Goal: Information Seeking & Learning: Learn about a topic

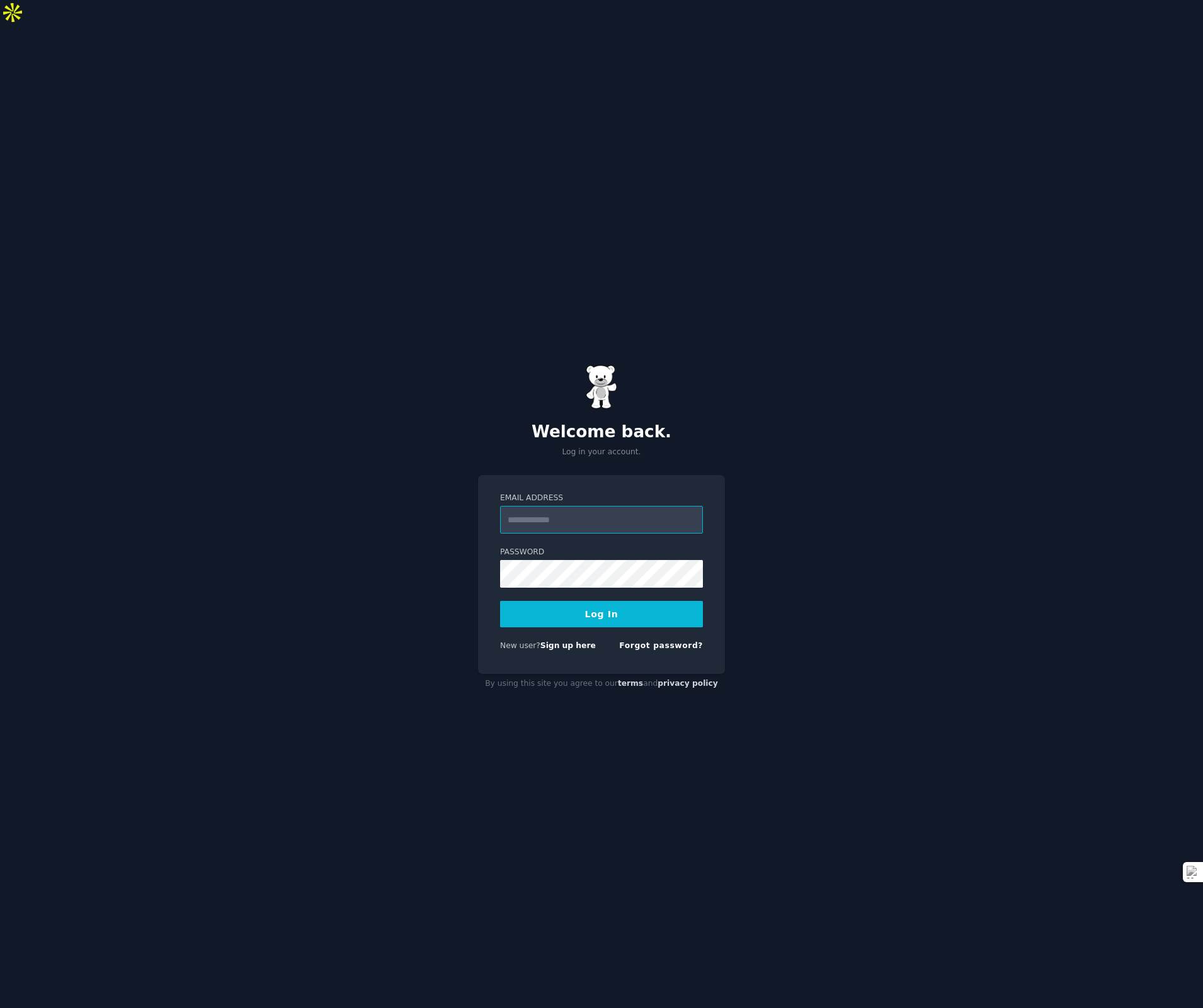
type input "**********"
click at [643, 601] on button "Log In" at bounding box center [601, 614] width 203 height 26
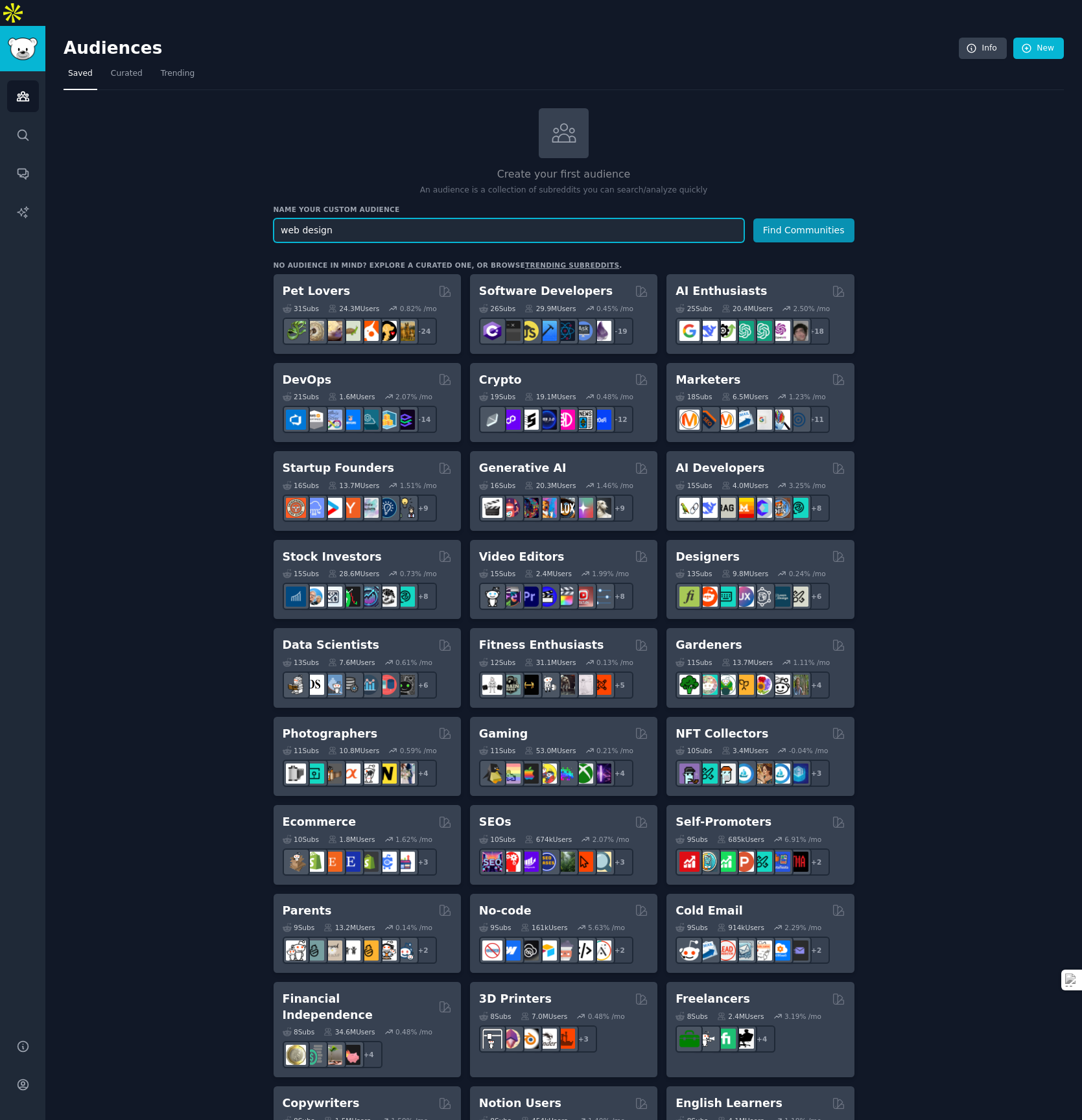
type input "web design"
click at [753, 219] on button "Find Communities" at bounding box center [804, 231] width 101 height 24
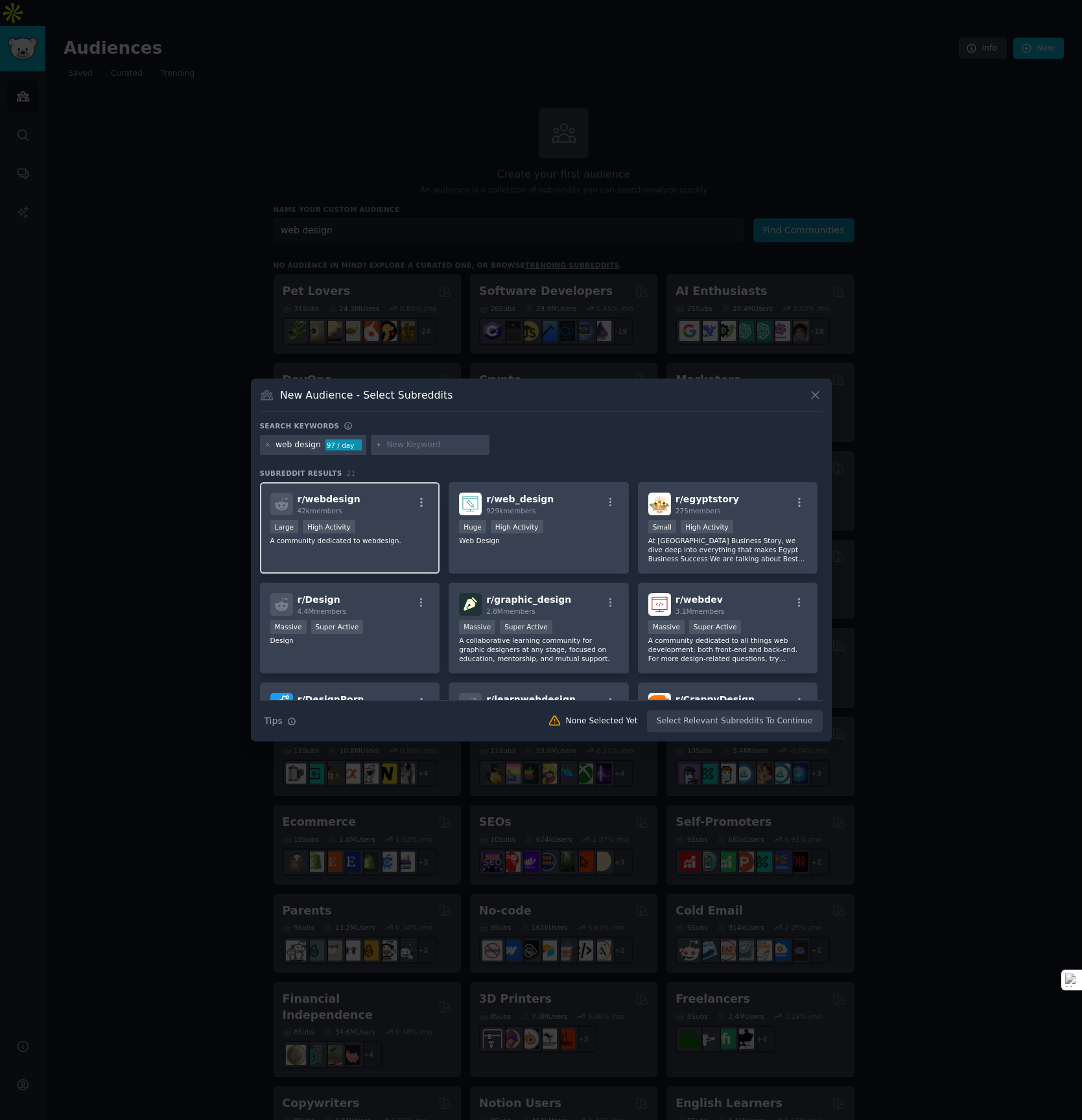
click at [403, 535] on div "Large High Activity" at bounding box center [350, 527] width 160 height 17
click at [391, 517] on div "r/ webdesign 42k members Large High Activity A community dedicated to webdesign." at bounding box center [349, 528] width 180 height 91
click at [572, 539] on p "Web Design" at bounding box center [539, 540] width 160 height 9
click at [401, 546] on div "r/ webdesign 42k members >= 80th percentile for submissions / day Large High Ac…" at bounding box center [349, 528] width 180 height 91
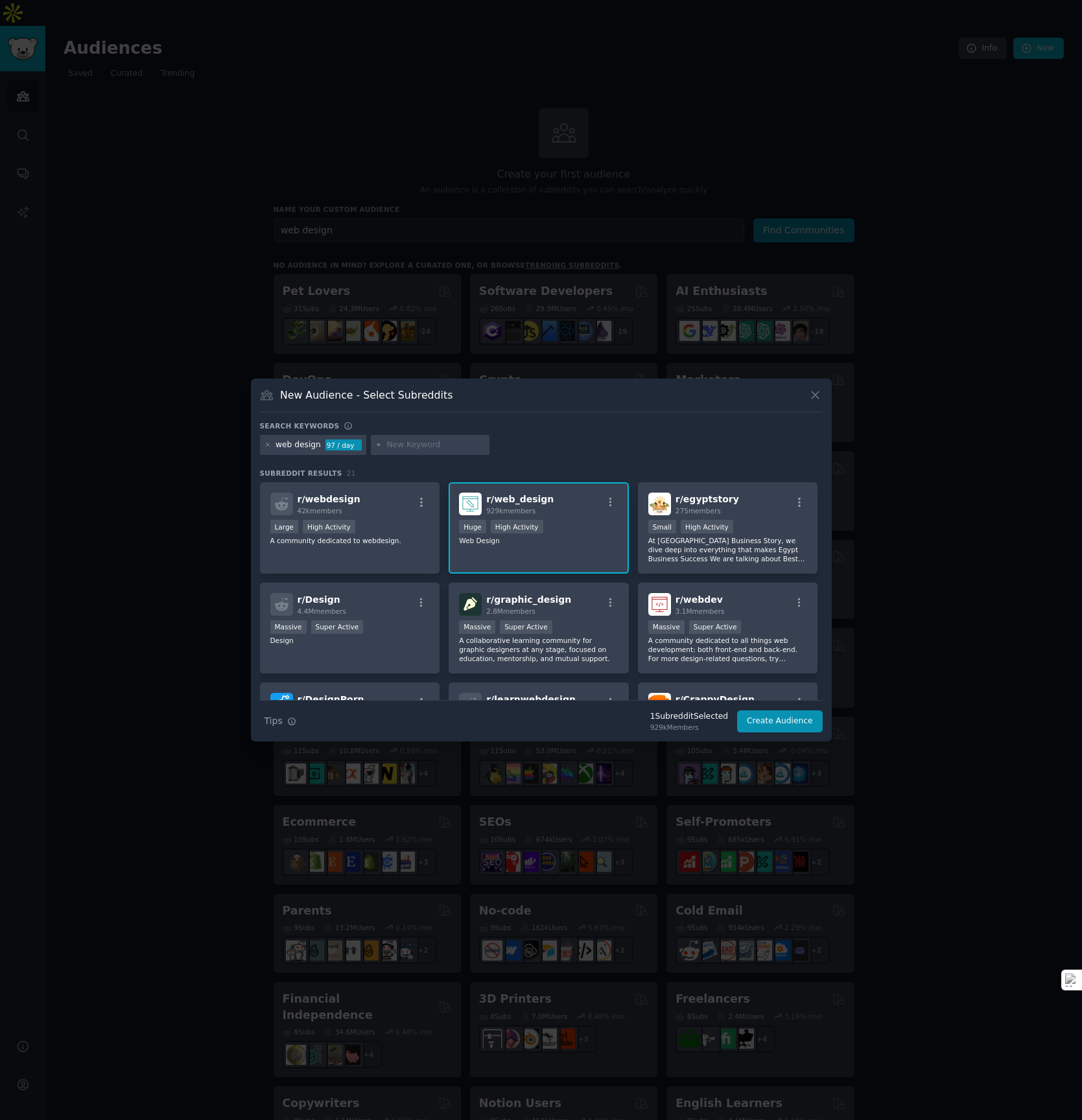
click at [512, 562] on div "r/ web_design 929k members Huge High Activity Web Design" at bounding box center [538, 528] width 180 height 91
click at [814, 398] on icon at bounding box center [815, 395] width 14 height 14
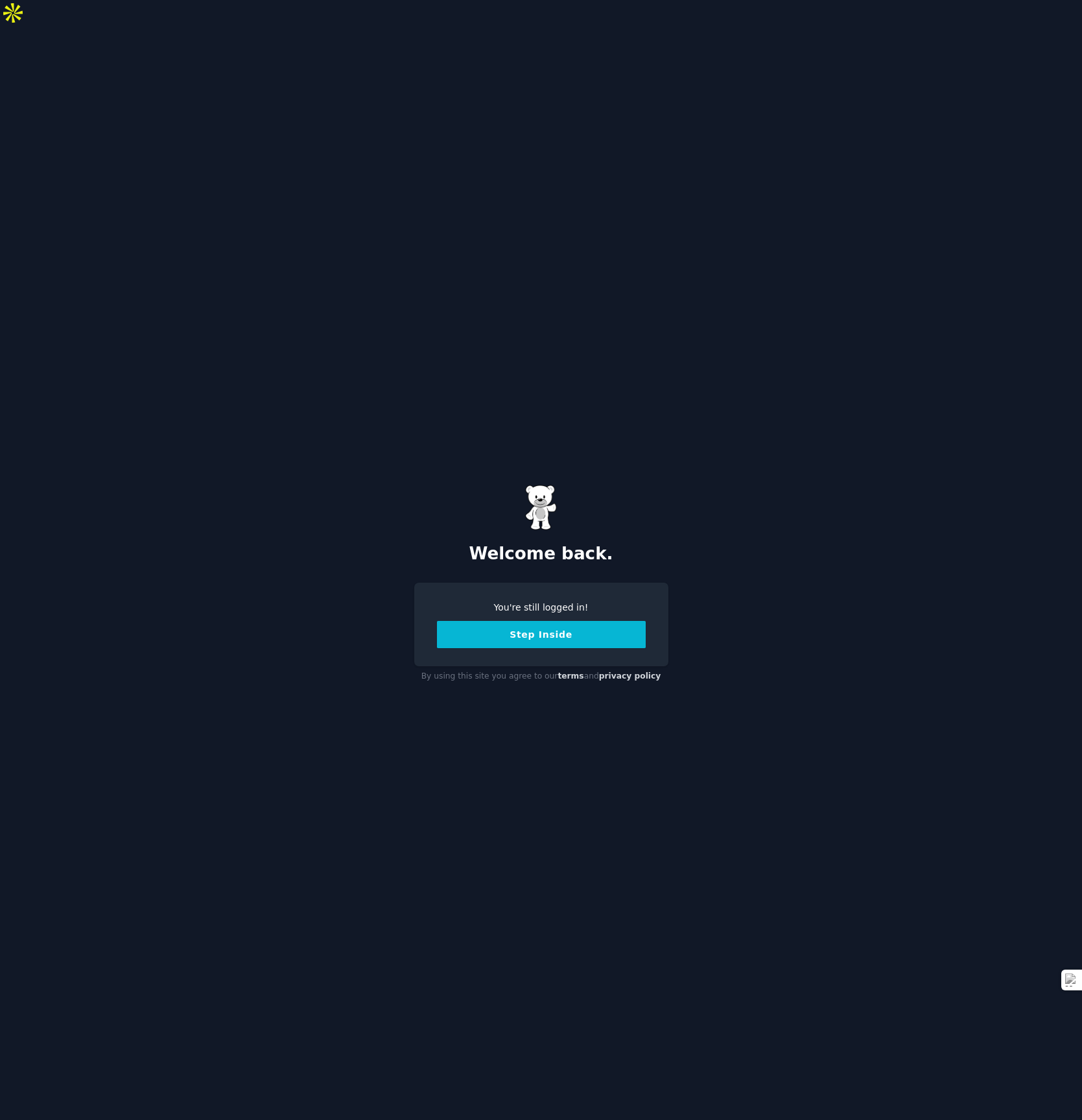
click at [559, 621] on button "Step Inside" at bounding box center [541, 634] width 209 height 27
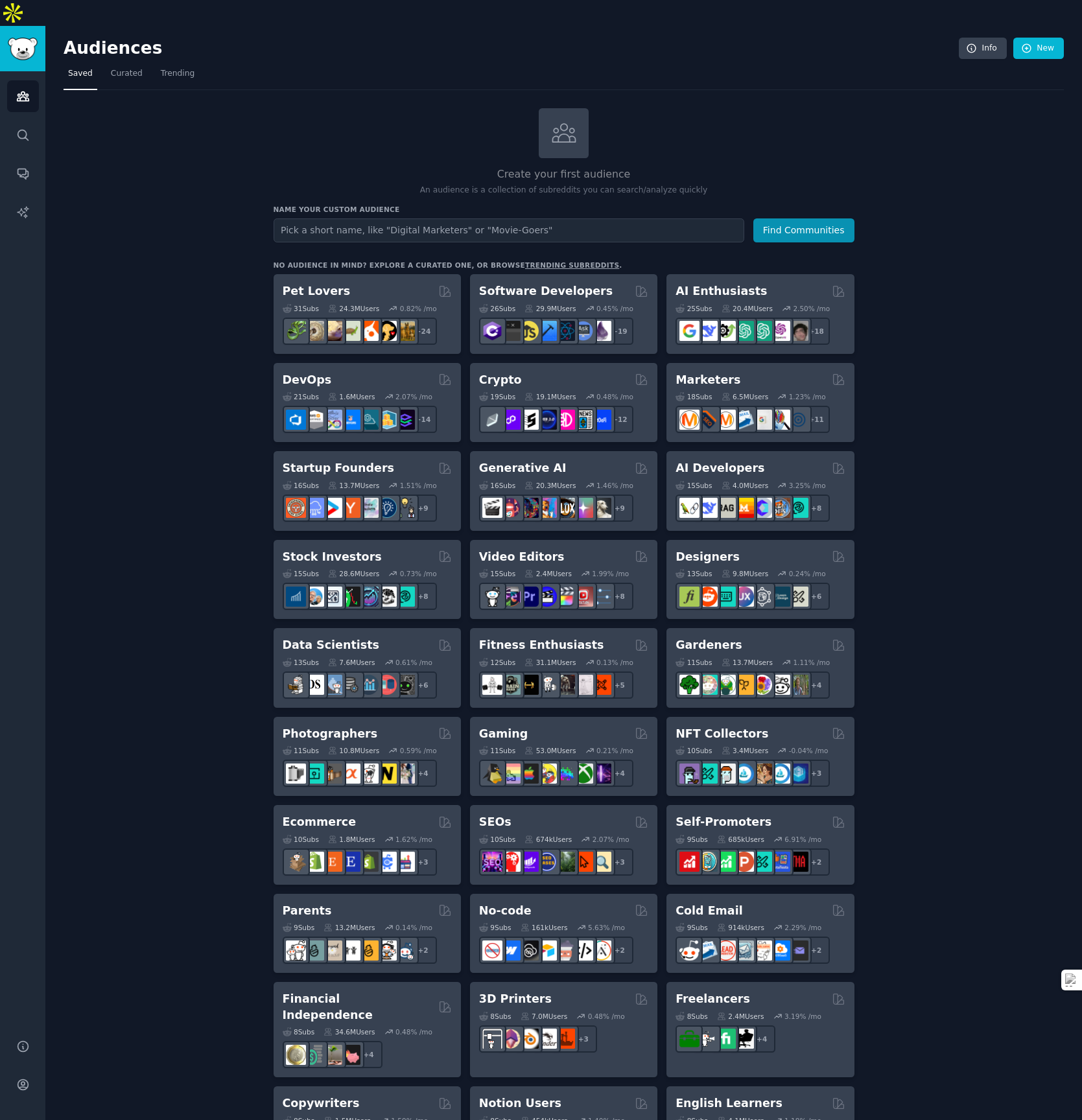
click at [734, 219] on input "text" at bounding box center [509, 231] width 471 height 24
type input "DeB design"
click at [596, 300] on div "26 Sub s 29.9M Users 0.45 % /mo + 19" at bounding box center [563, 322] width 169 height 46
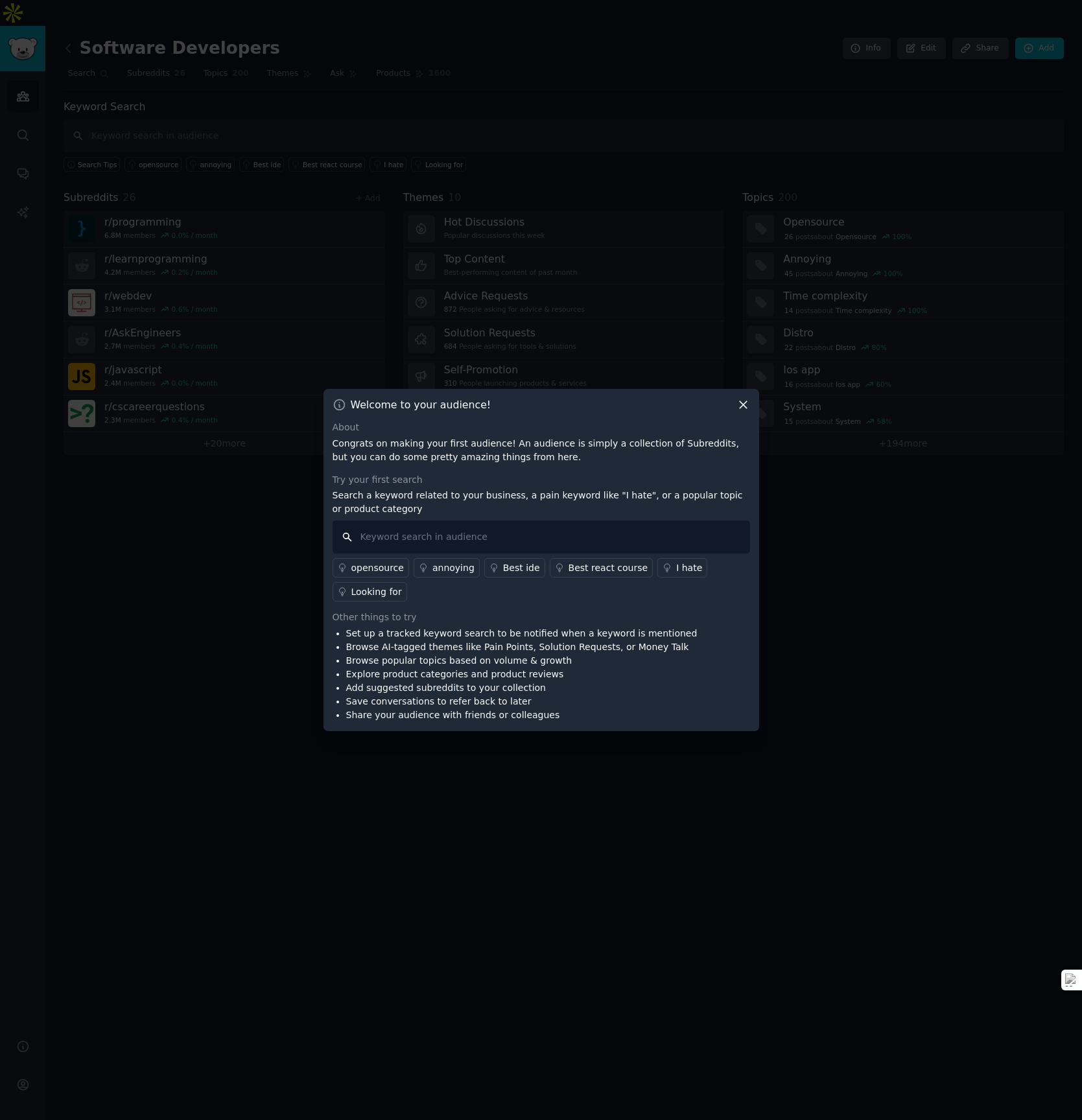
click at [609, 539] on input "text" at bounding box center [541, 537] width 417 height 33
paste input "staff augmentation"
type input "staff augmentation"
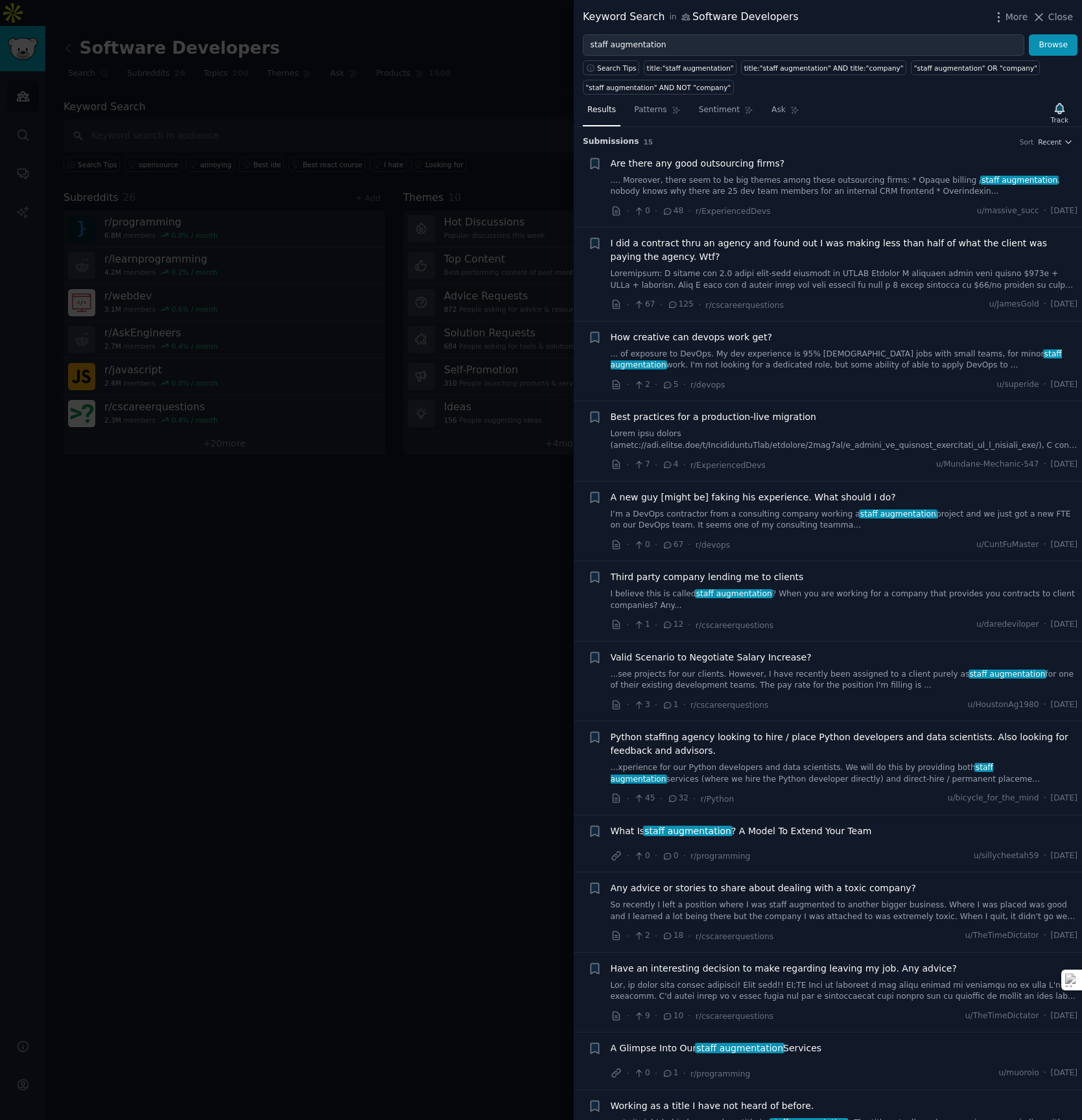
click at [776, 181] on link ".... Moreover, there seem to be big themes among these outsourcing firms: * Opa…" at bounding box center [845, 186] width 467 height 22
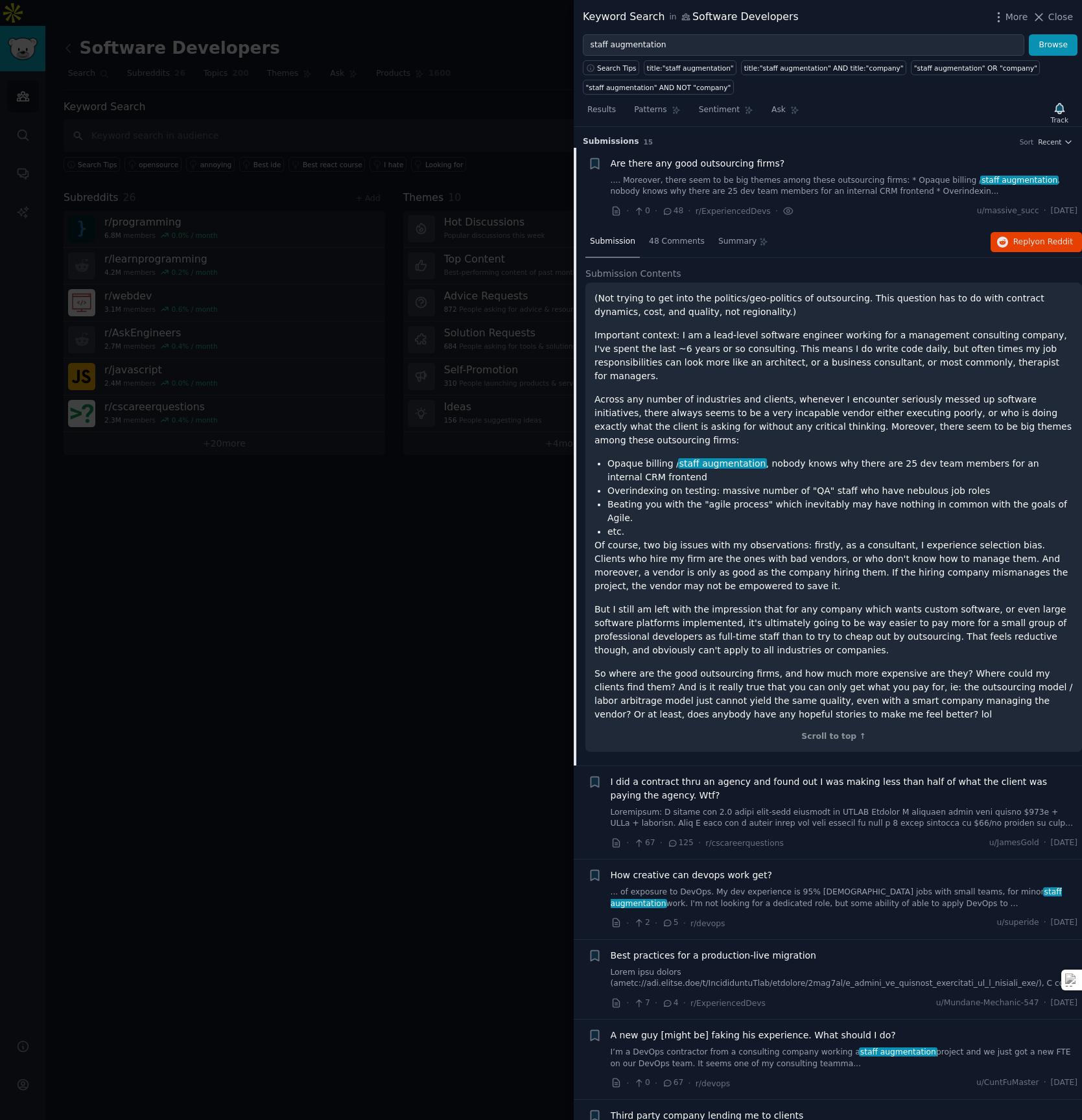
scroll to position [20, 0]
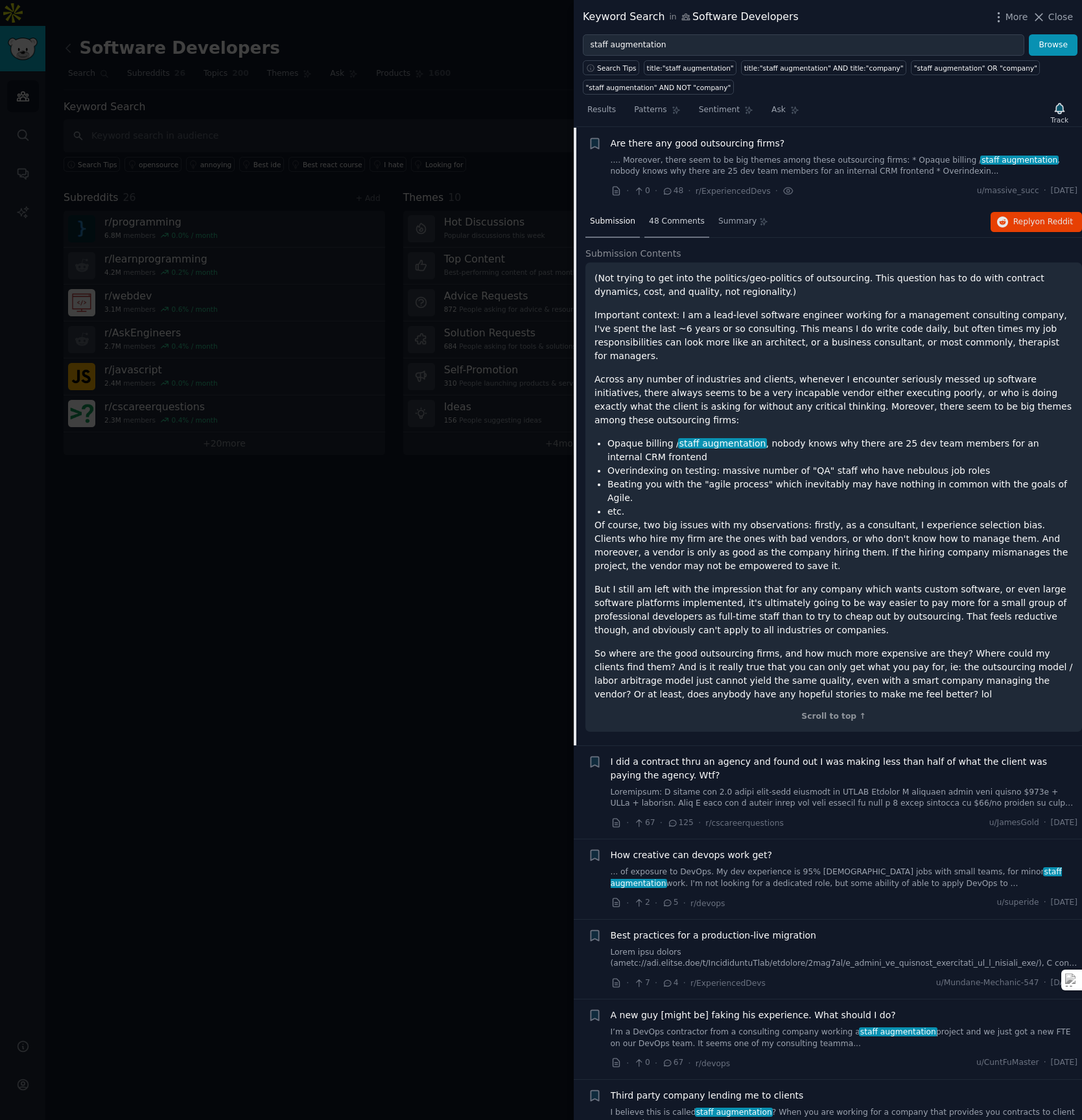
click at [667, 227] on div "48 Comments" at bounding box center [676, 223] width 65 height 31
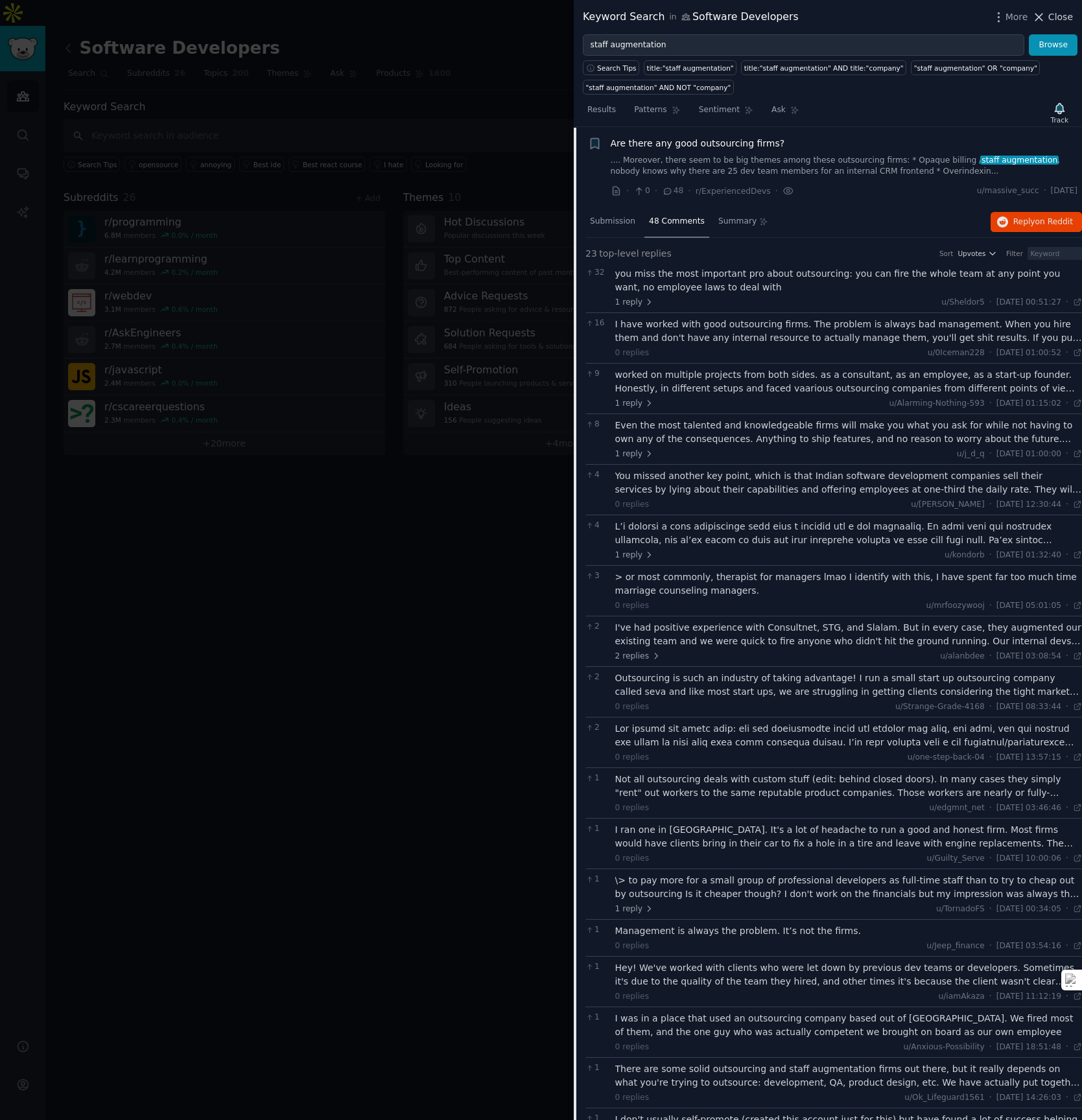
click at [1041, 18] on icon at bounding box center [1039, 17] width 7 height 7
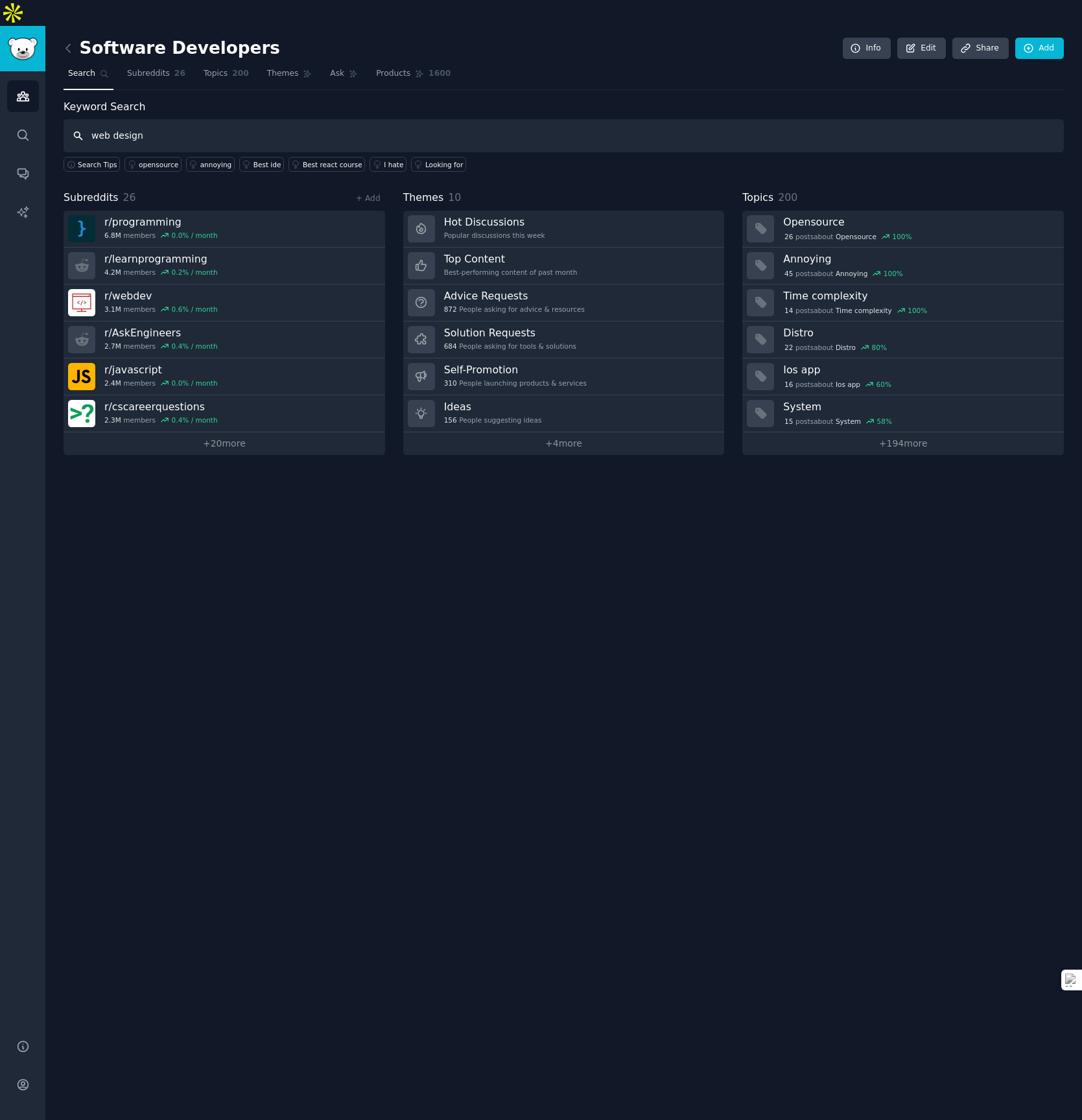
type input "web design"
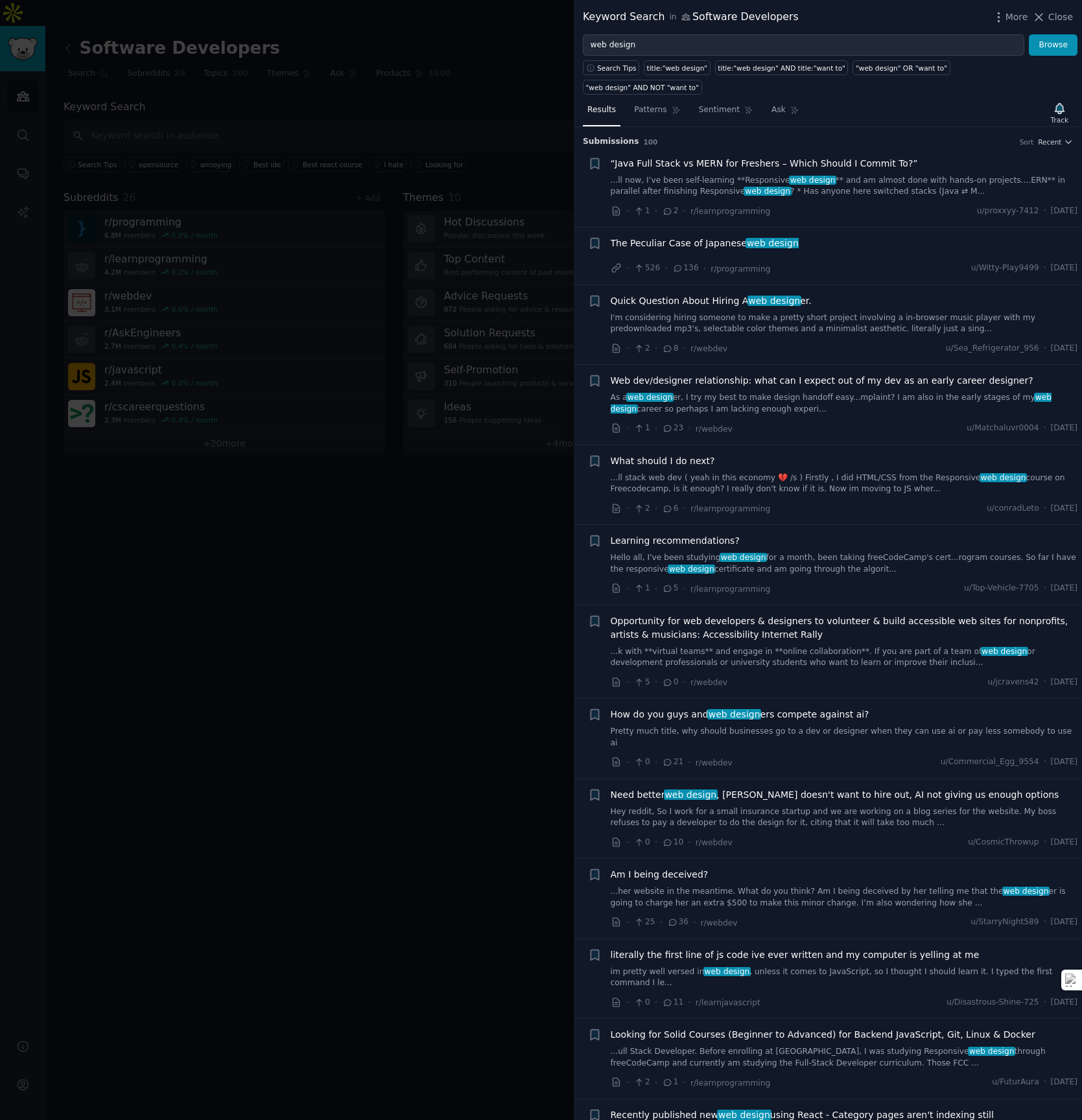
click at [508, 514] on div at bounding box center [541, 560] width 1082 height 1120
click at [796, 392] on link "As a web design er, I try my best to make design handoff easy...mplaint? I am a…" at bounding box center [845, 403] width 467 height 22
click at [775, 376] on div "Keyword Search in Software Developers More Close web design Browse Search Tips …" at bounding box center [828, 560] width 508 height 1120
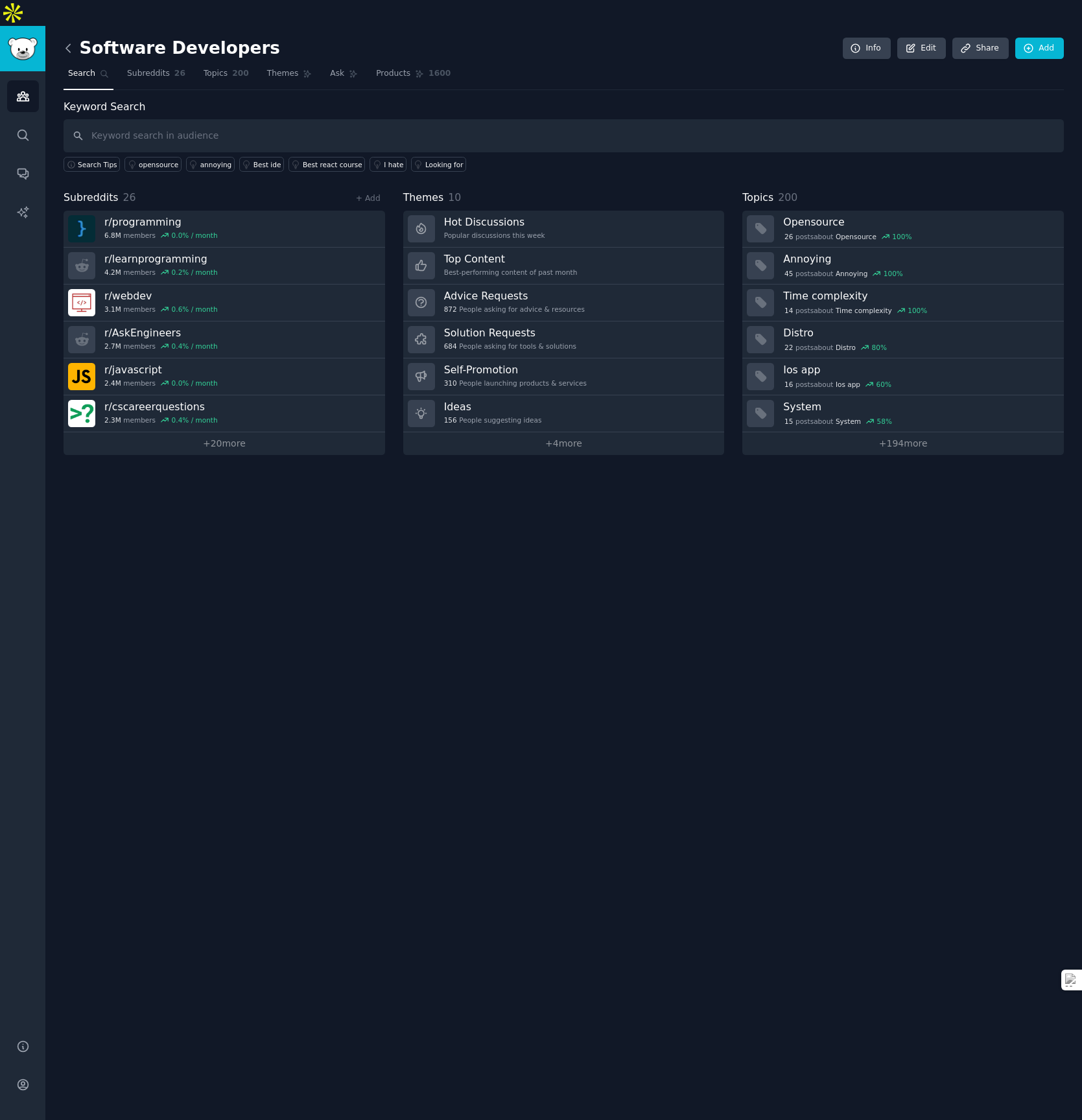
click at [71, 42] on icon at bounding box center [68, 49] width 14 height 14
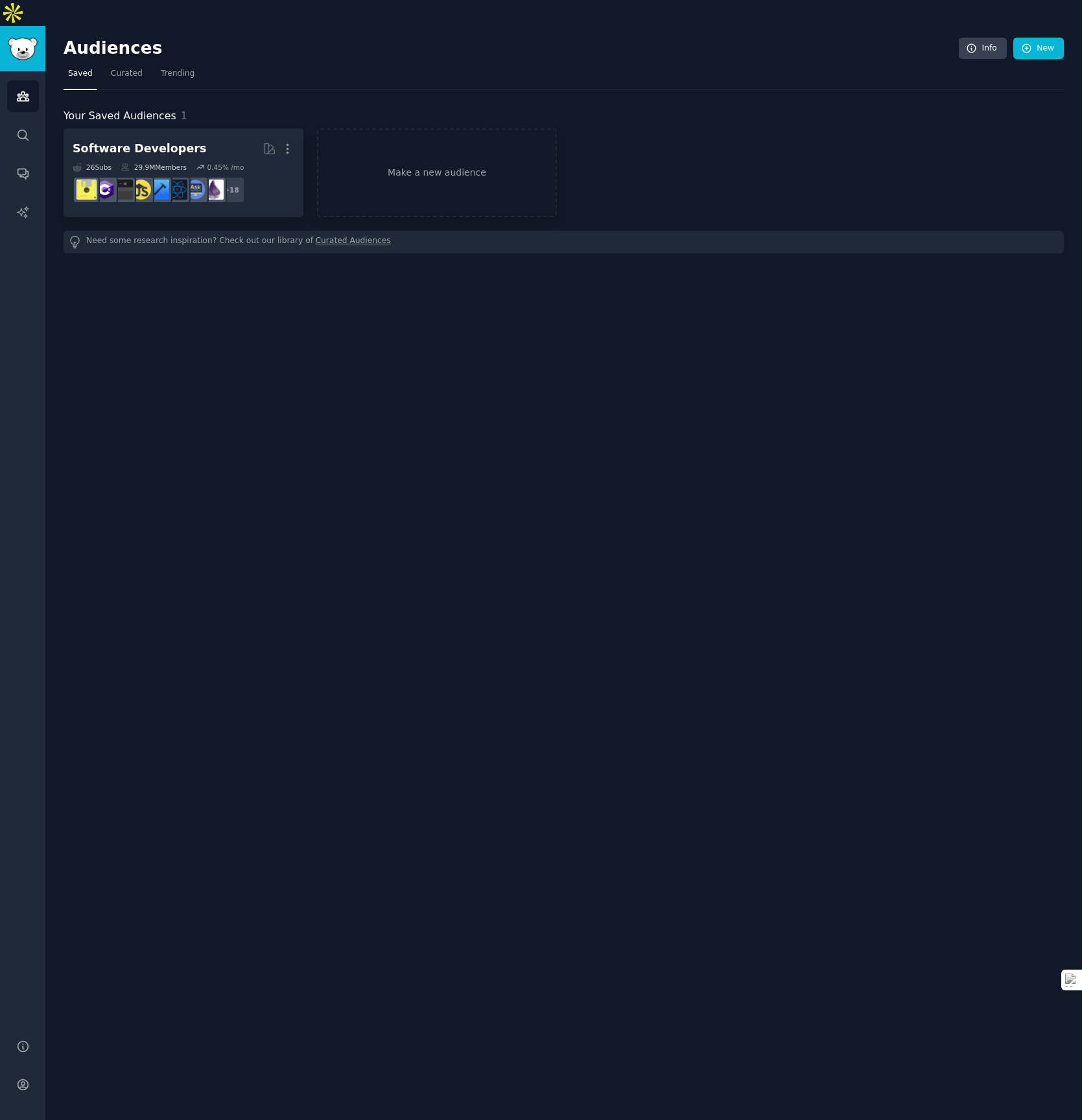
click at [85, 38] on h2 "Audiences" at bounding box center [511, 48] width 895 height 20
click at [28, 38] on img "Sidebar" at bounding box center [22, 49] width 30 height 22
click at [19, 90] on icon "Sidebar" at bounding box center [23, 96] width 14 height 14
click at [22, 38] on img "Sidebar" at bounding box center [22, 49] width 30 height 22
click at [28, 90] on icon "Sidebar" at bounding box center [23, 96] width 14 height 14
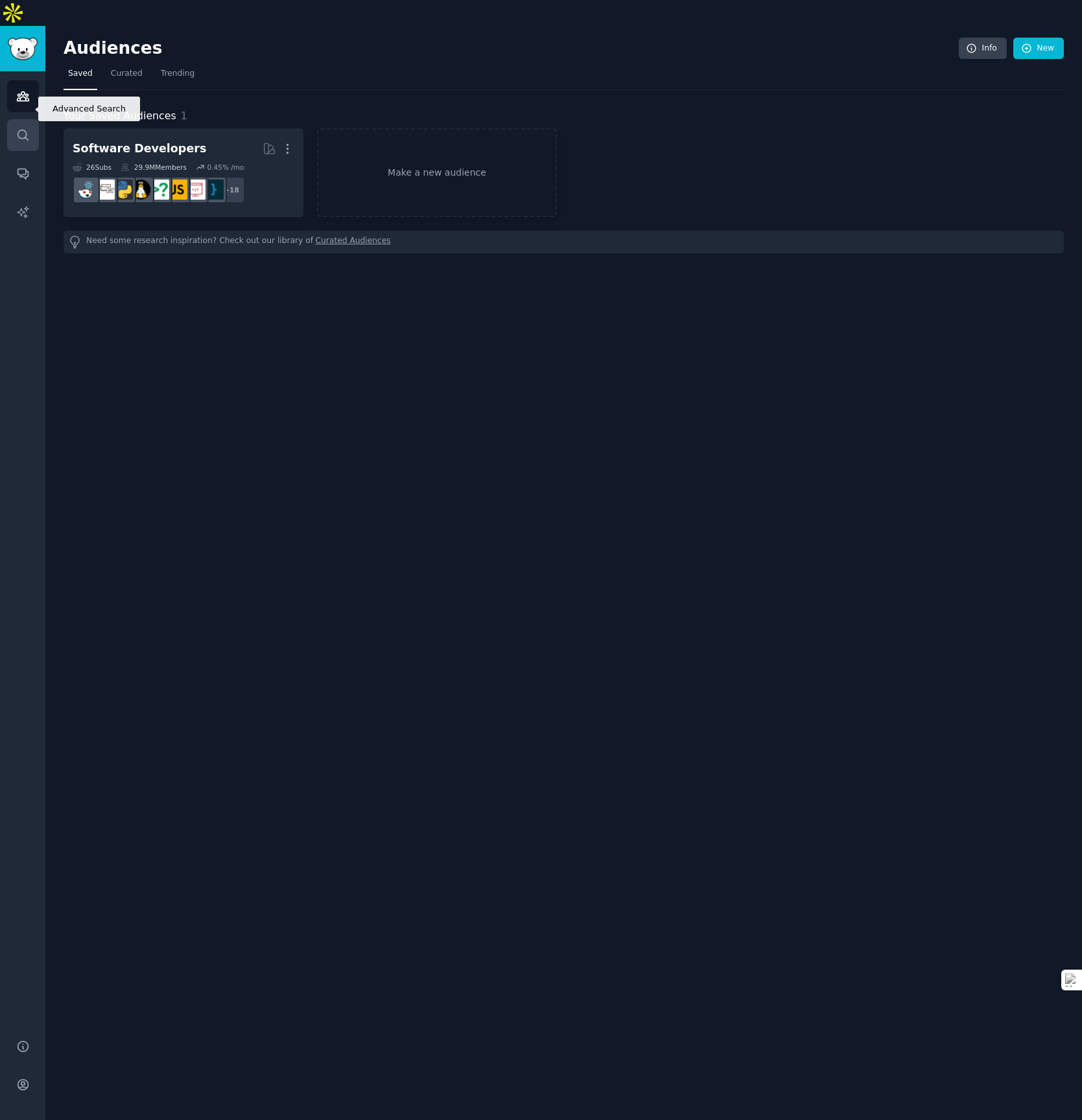
click at [27, 129] on icon "Sidebar" at bounding box center [22, 134] width 11 height 11
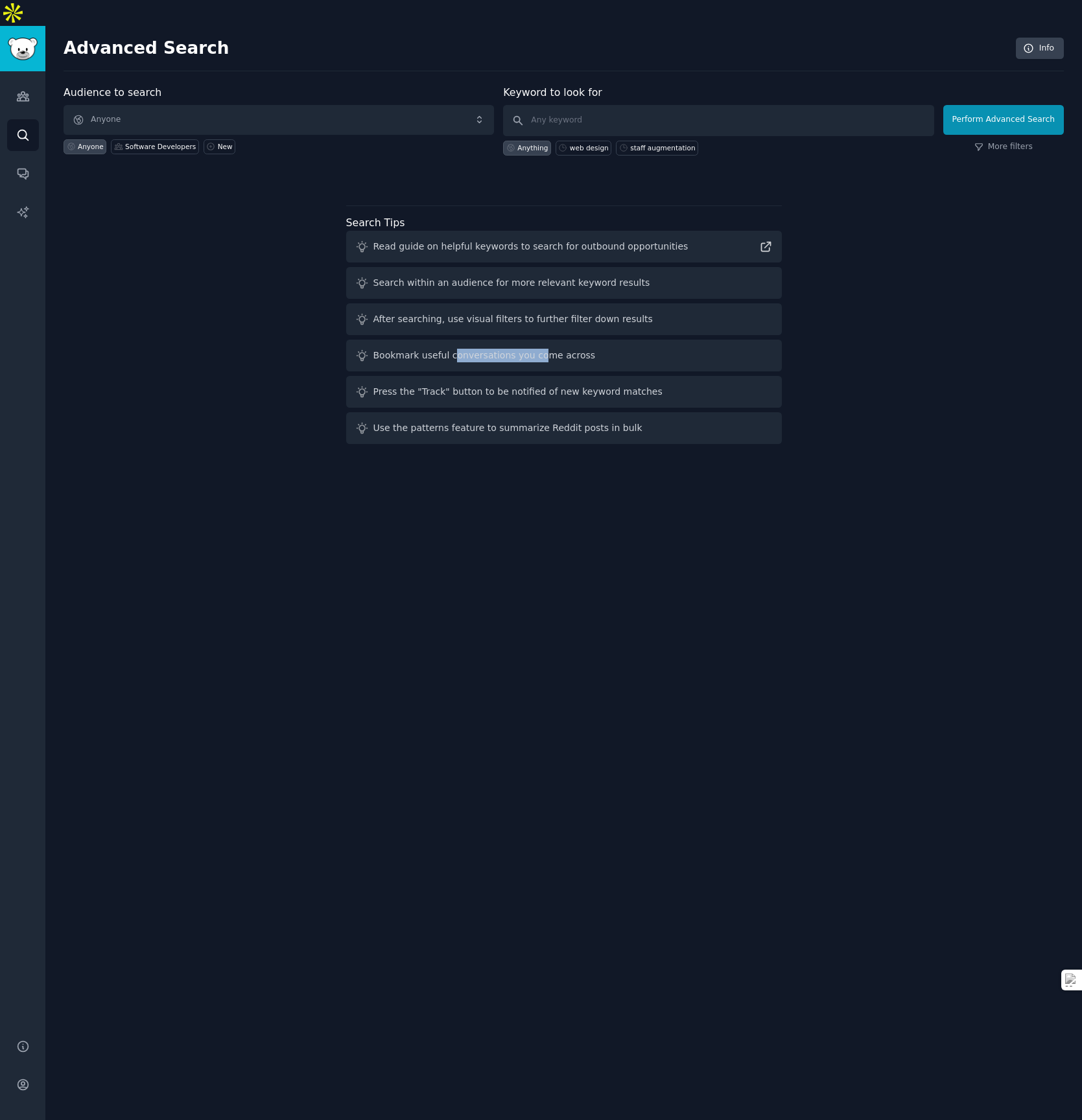
drag, startPoint x: 450, startPoint y: 331, endPoint x: 537, endPoint y: 330, distance: 87.0
click at [537, 348] on div "Bookmark useful conversations you come across" at bounding box center [485, 355] width 223 height 14
click at [20, 90] on icon "Sidebar" at bounding box center [23, 96] width 14 height 14
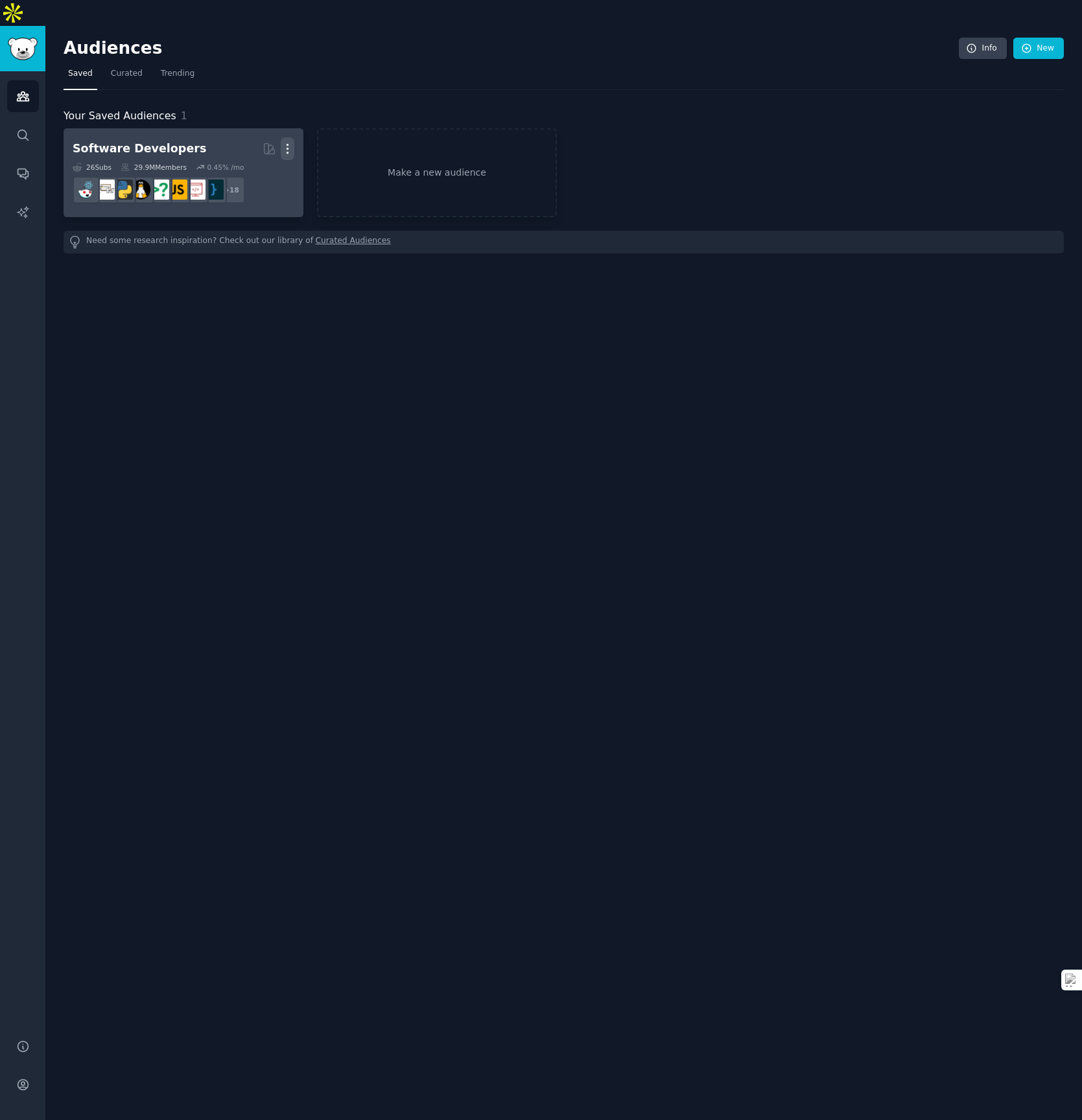
click at [289, 145] on icon "button" at bounding box center [287, 149] width 1 height 9
click at [260, 169] on p "Delete" at bounding box center [252, 176] width 30 height 14
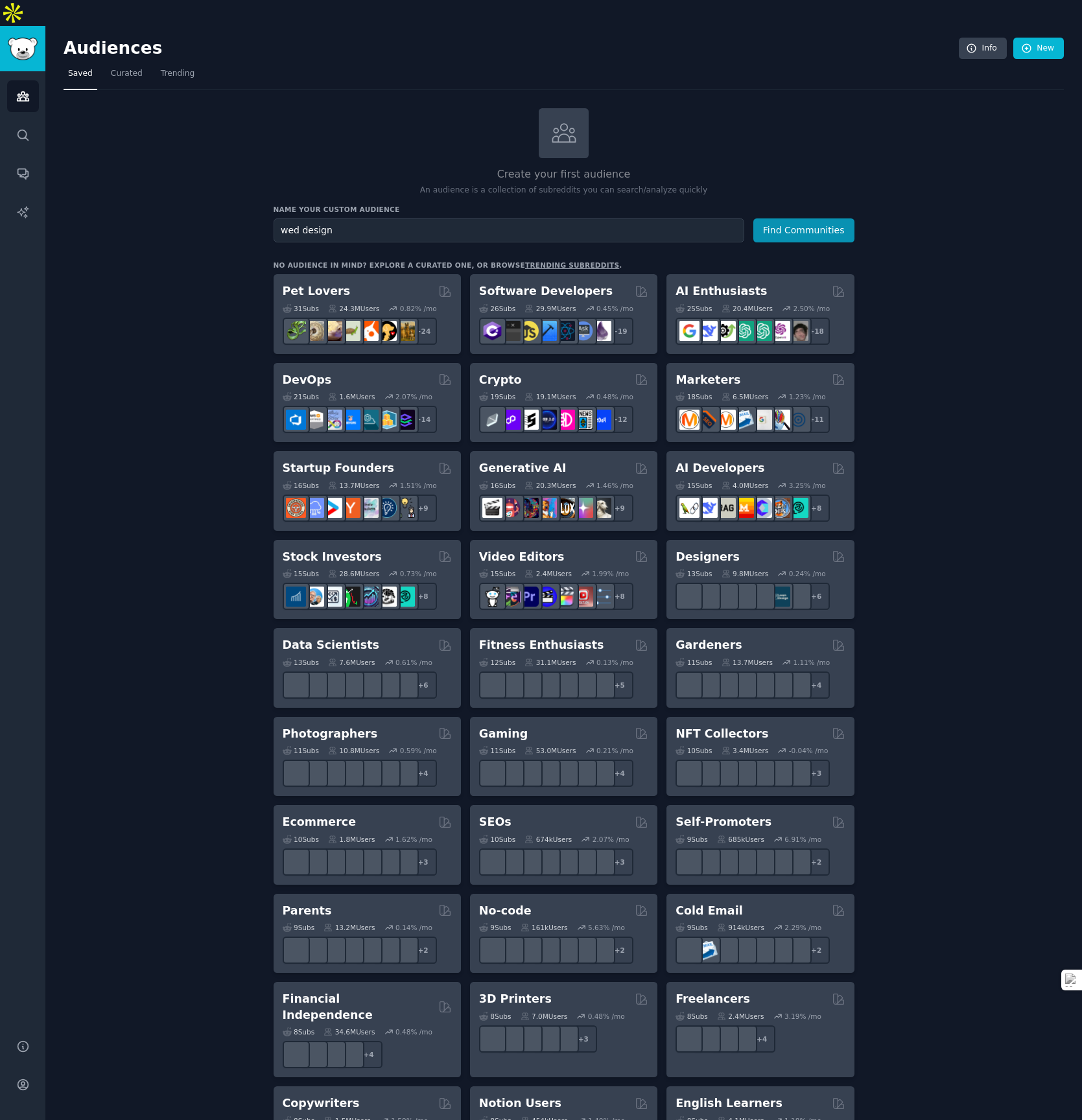
type input "wed design"
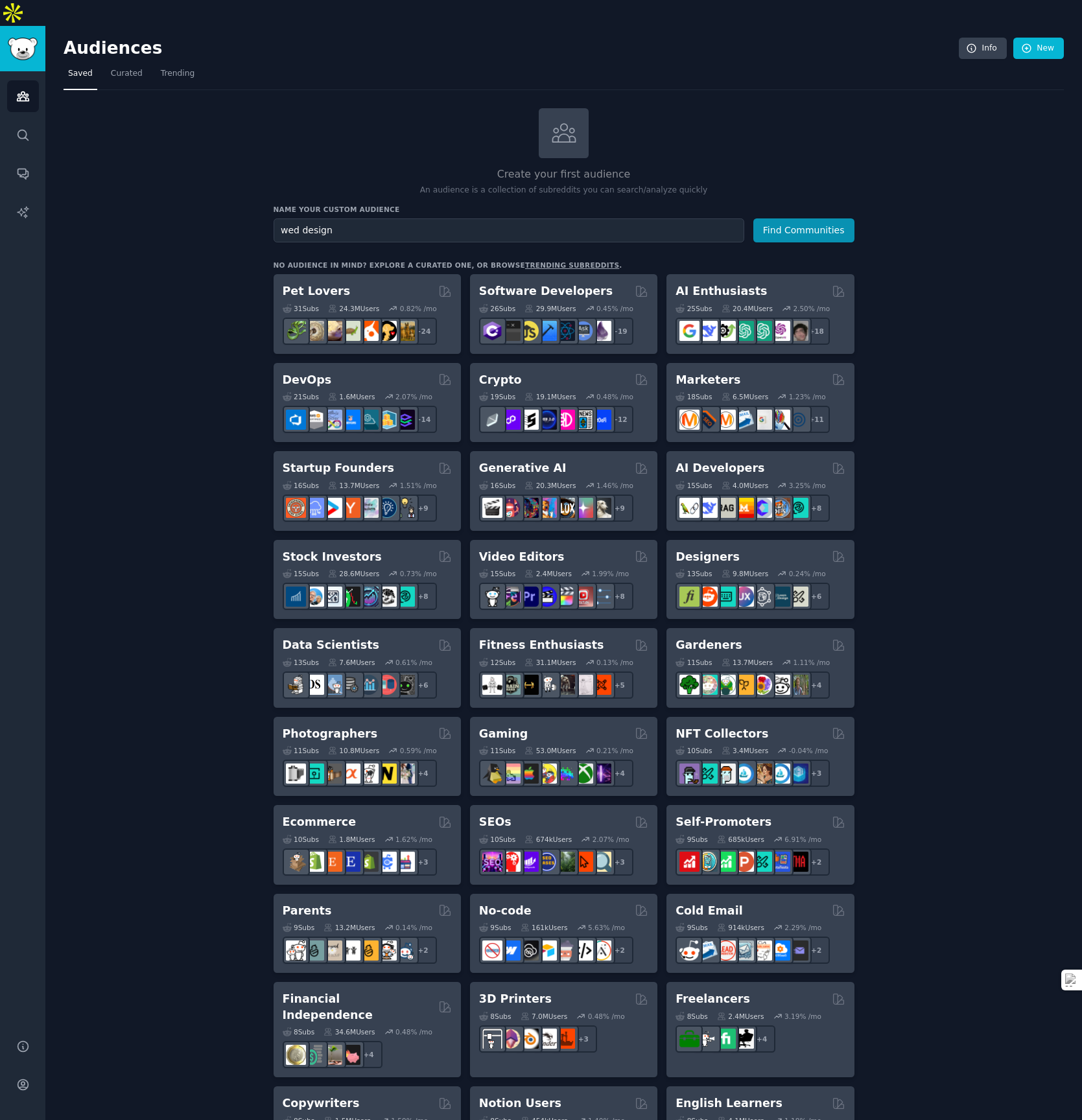
click at [753, 219] on button "Find Communities" at bounding box center [804, 231] width 101 height 24
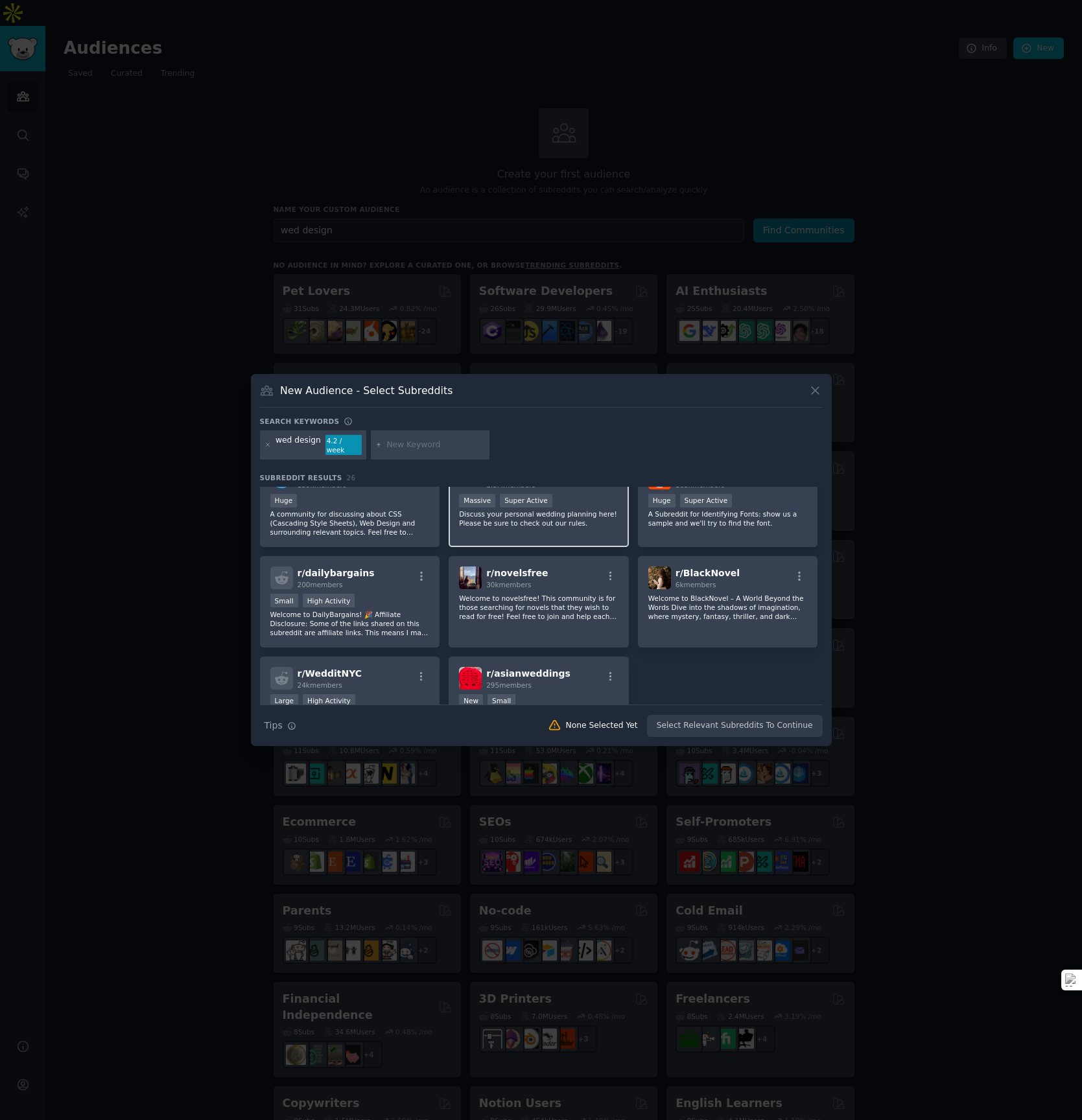
scroll to position [608, 0]
click at [266, 448] on div at bounding box center [268, 445] width 7 height 20
click at [270, 447] on icon at bounding box center [268, 445] width 7 height 7
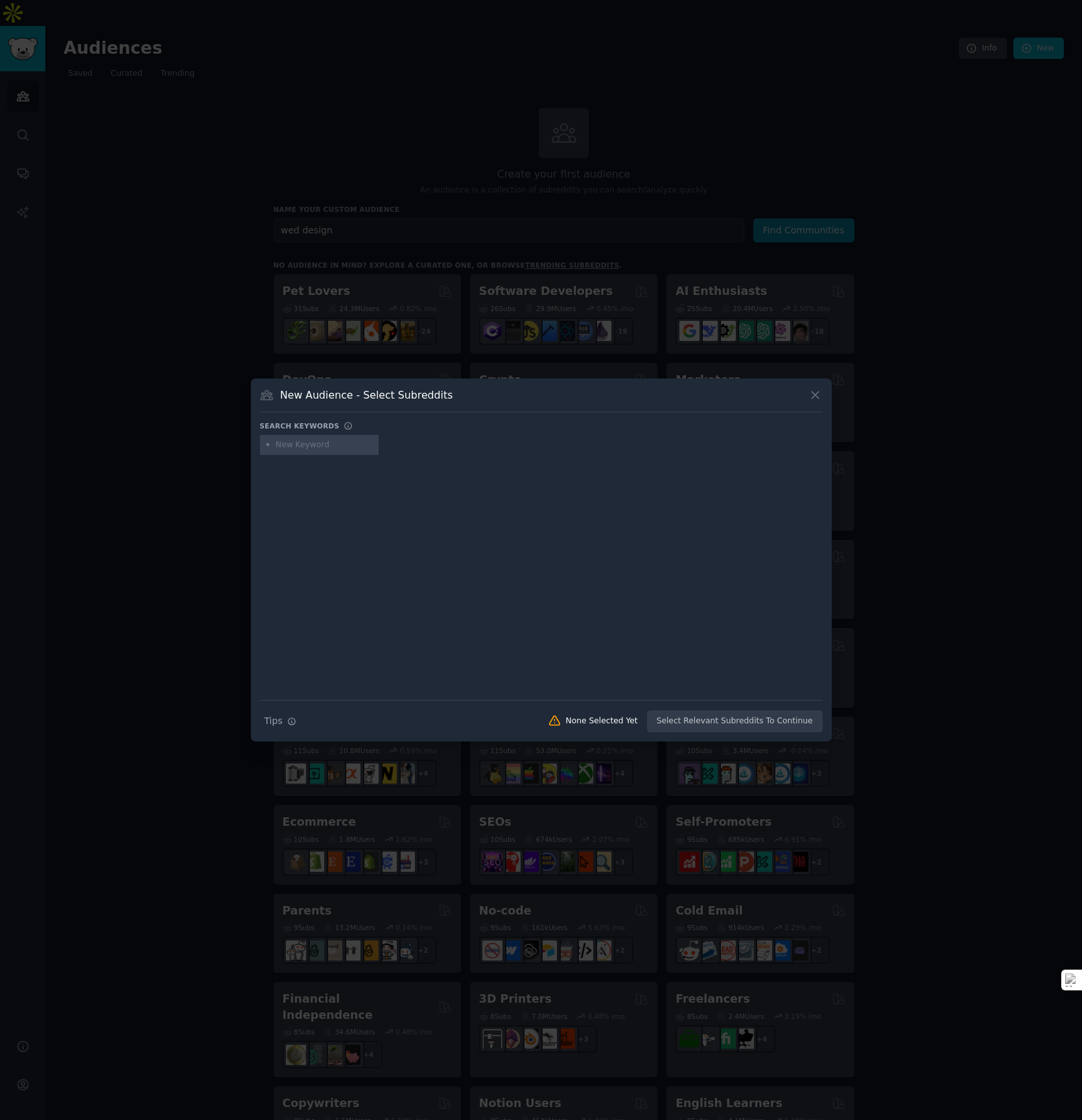
click at [313, 446] on input "text" at bounding box center [324, 446] width 98 height 12
type input "wed development"
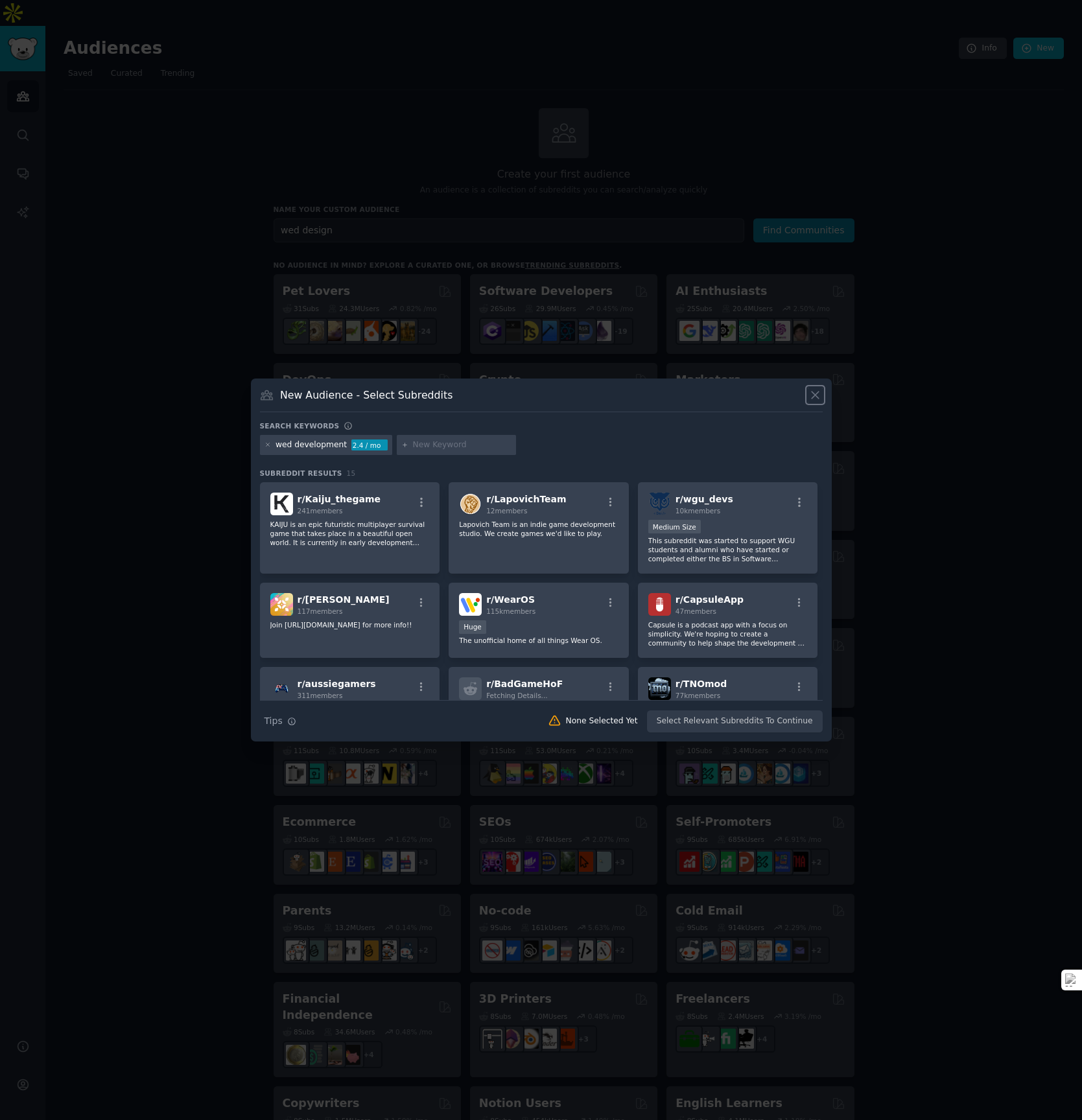
click at [817, 394] on icon at bounding box center [815, 395] width 14 height 14
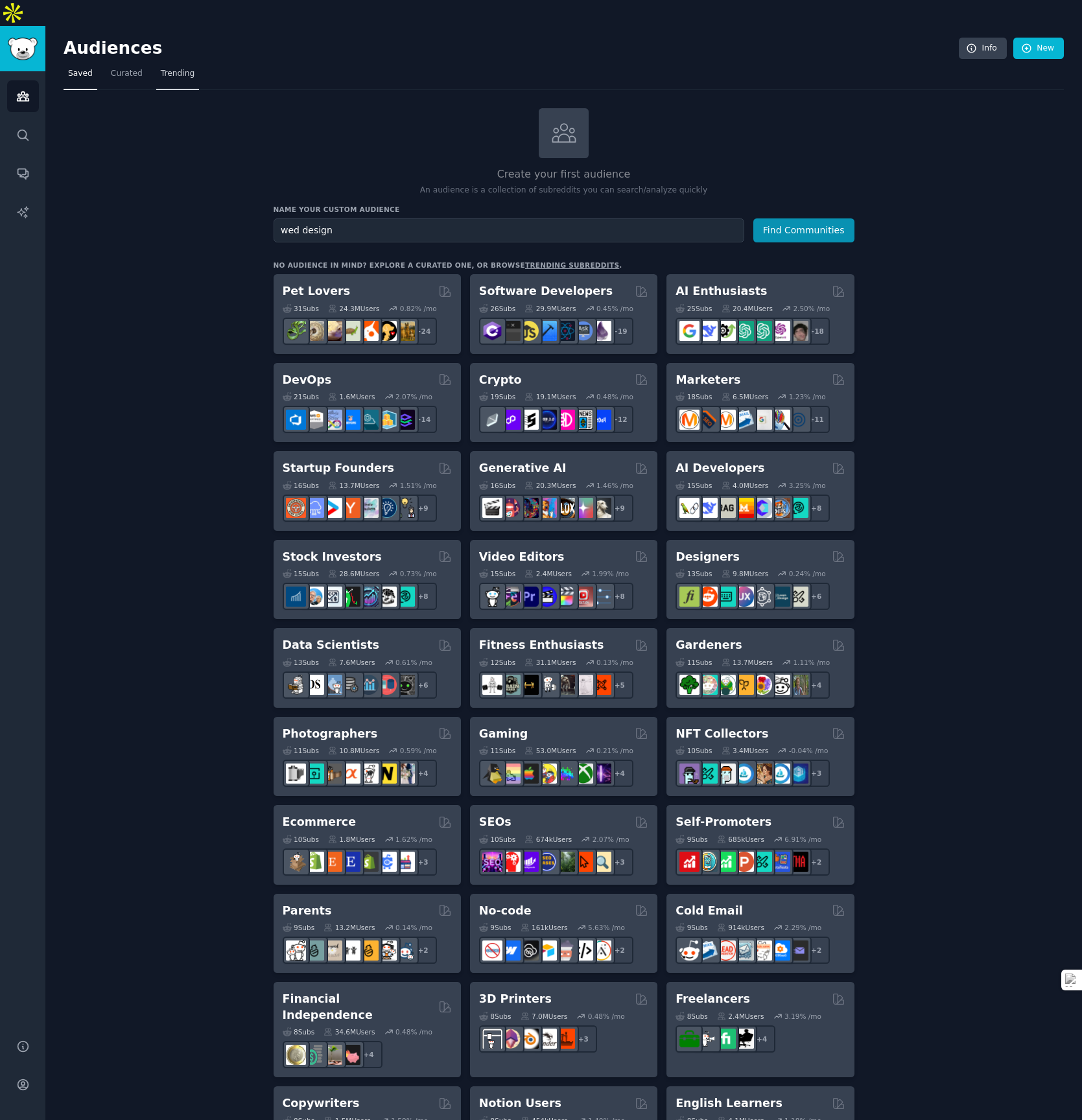
click at [180, 68] on span "Trending" at bounding box center [177, 74] width 34 height 12
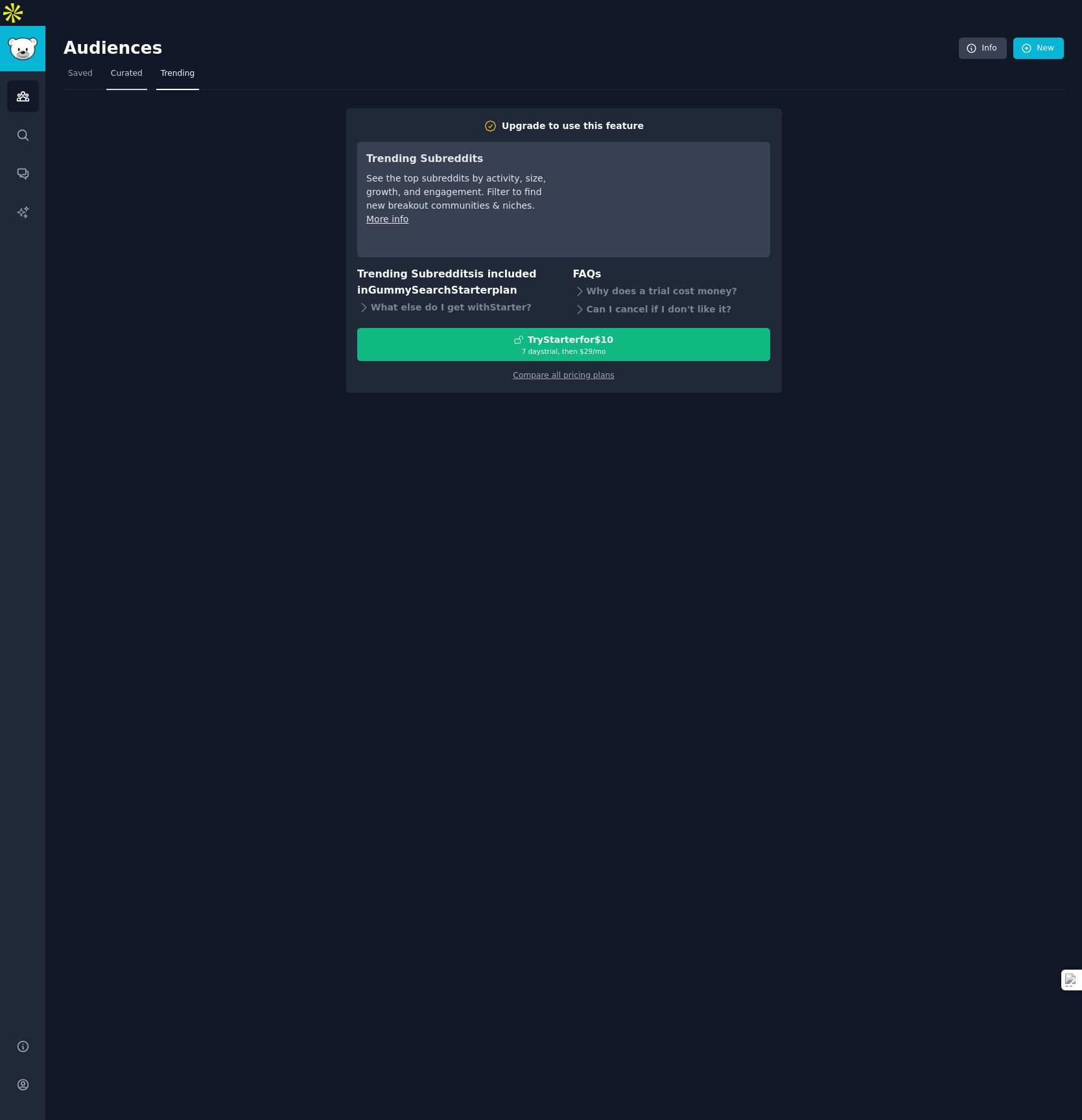
click at [129, 68] on span "Curated" at bounding box center [126, 74] width 32 height 12
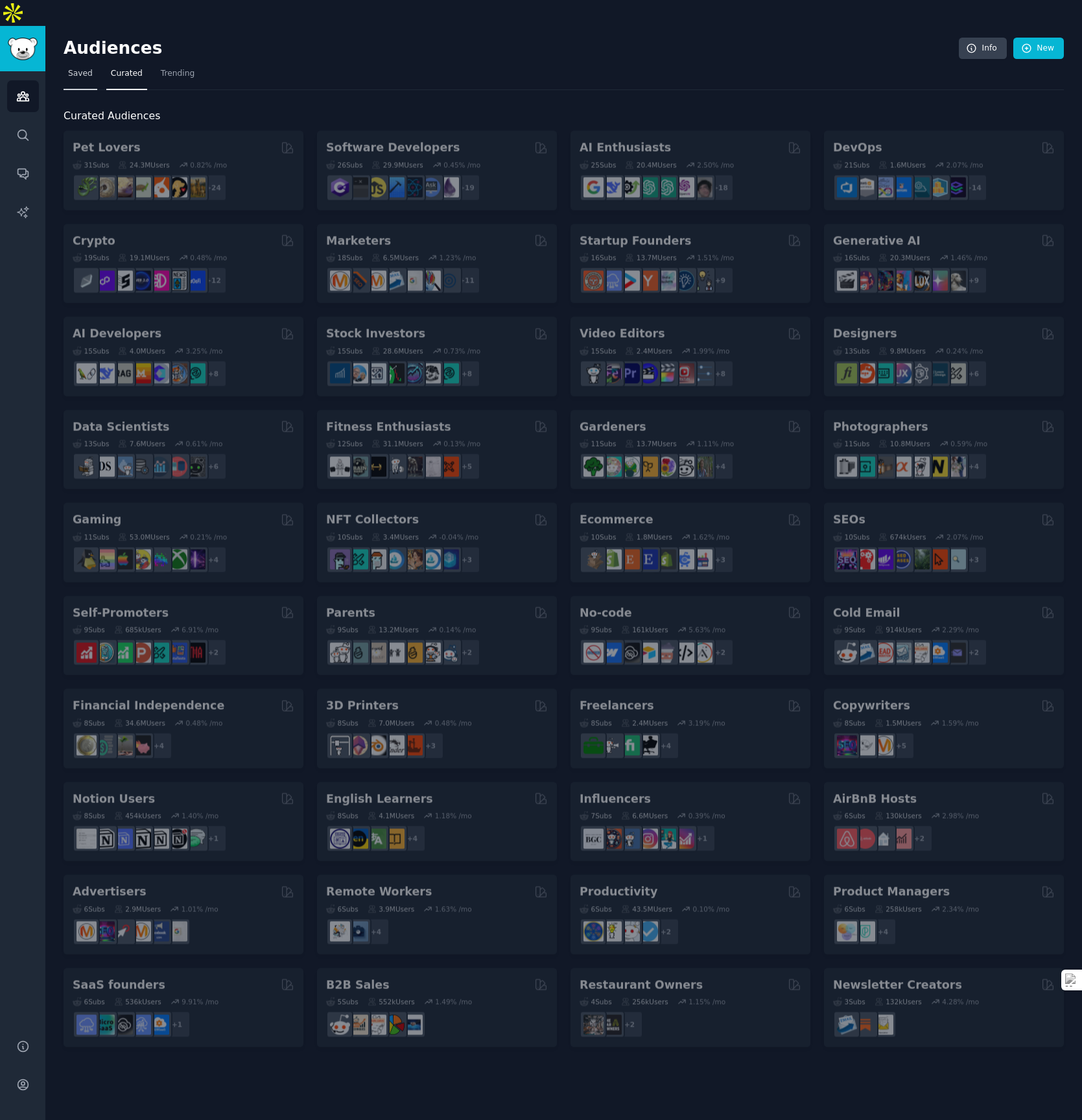
click at [67, 63] on link "Saved" at bounding box center [80, 76] width 34 height 26
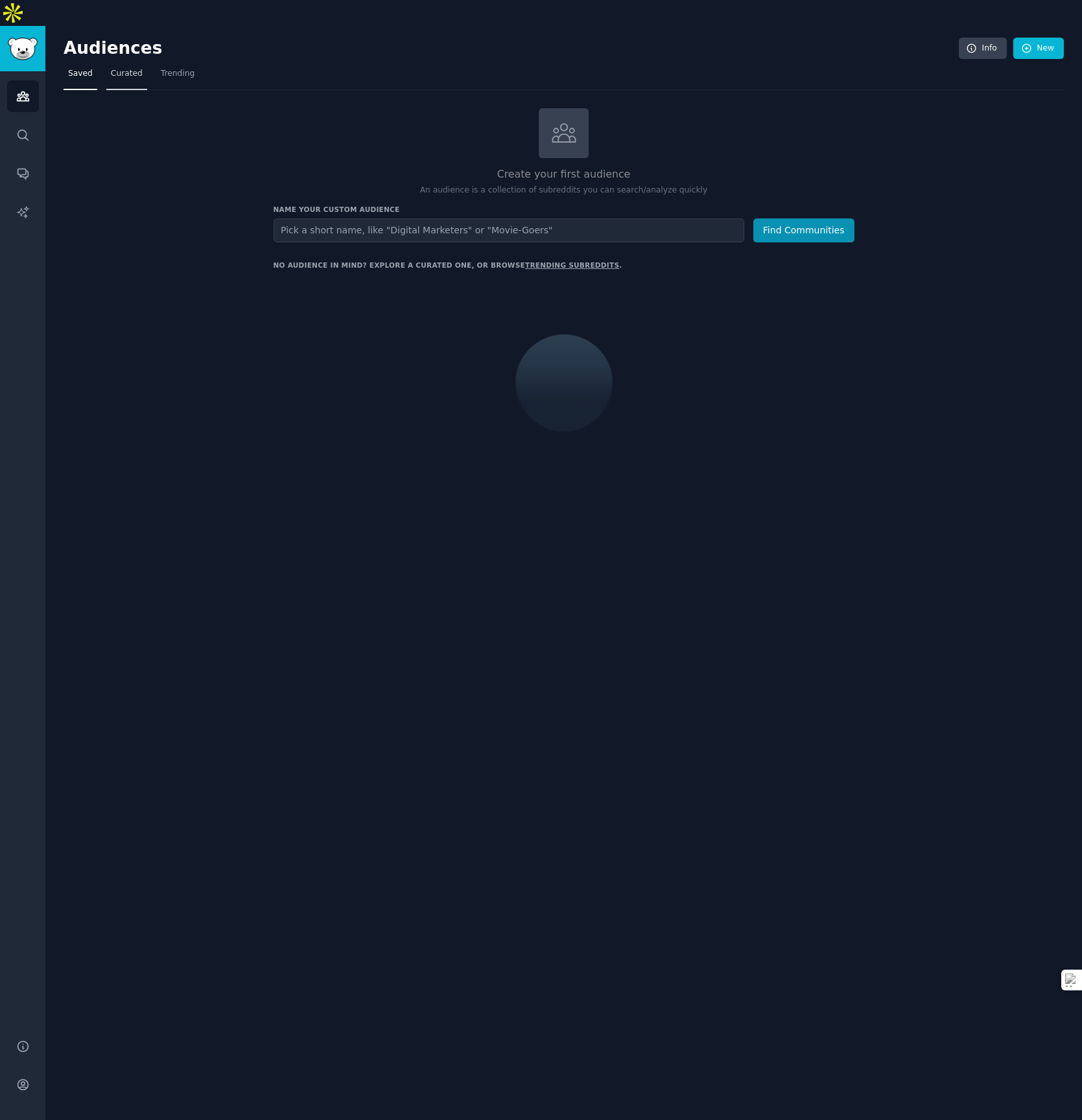
click at [129, 68] on span "Curated" at bounding box center [126, 74] width 32 height 12
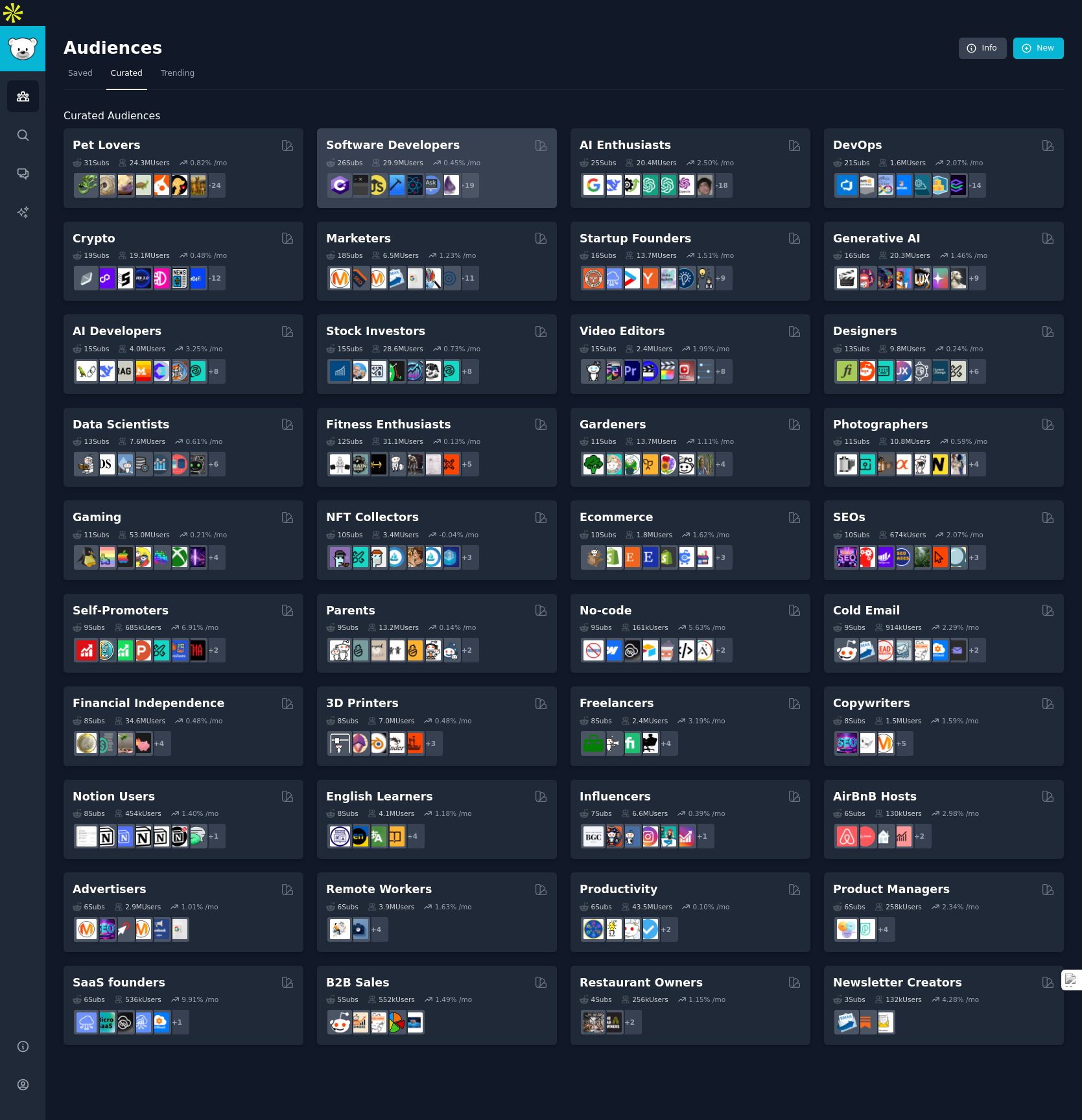
click at [481, 154] on div "26 Sub s 29.9M Users 0.45 % /mo + 19" at bounding box center [437, 176] width 222 height 46
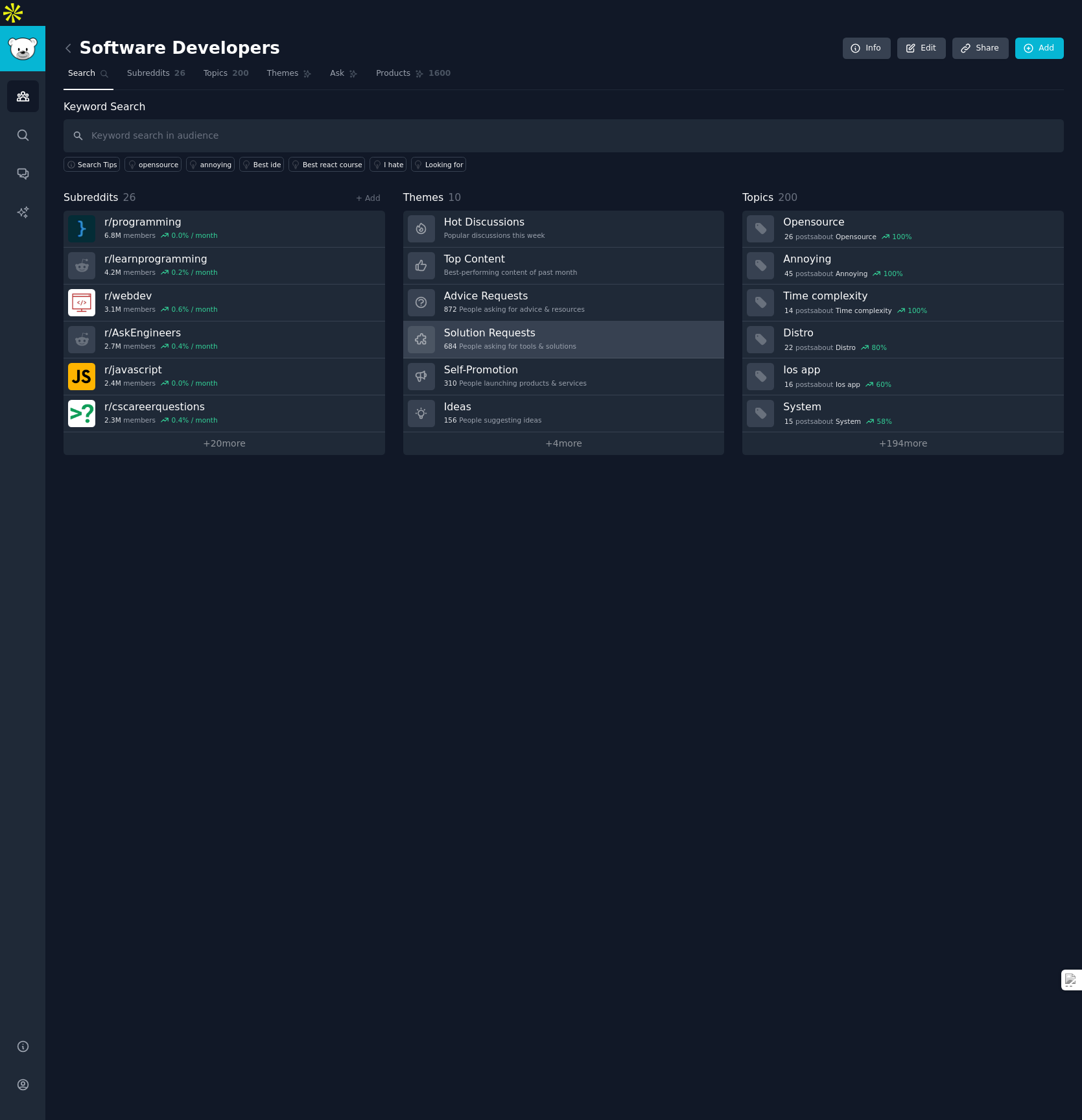
click at [579, 323] on link "Solution Requests 684 People asking for tools & solutions" at bounding box center [563, 340] width 321 height 37
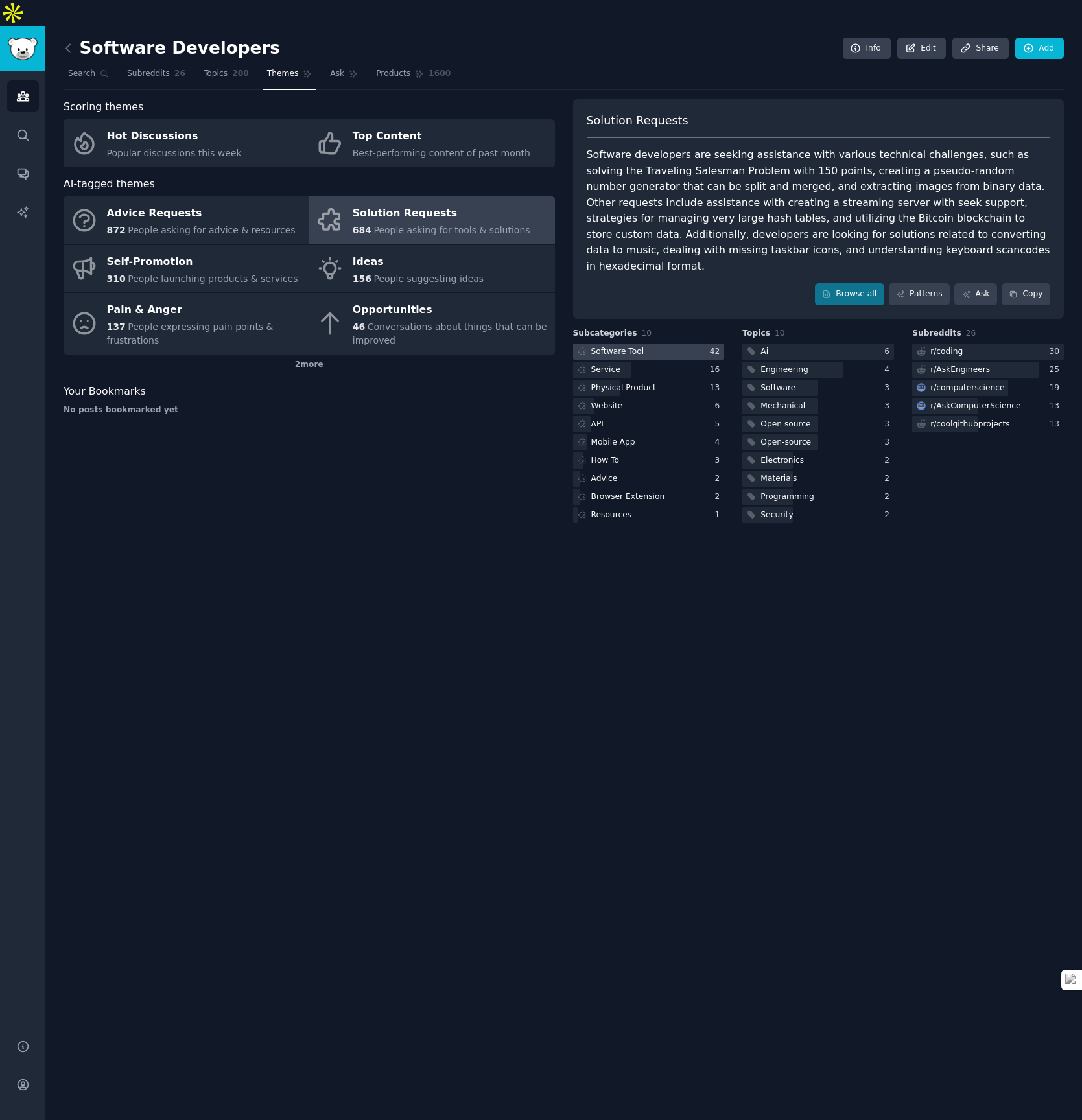
click at [673, 343] on div at bounding box center [649, 351] width 152 height 17
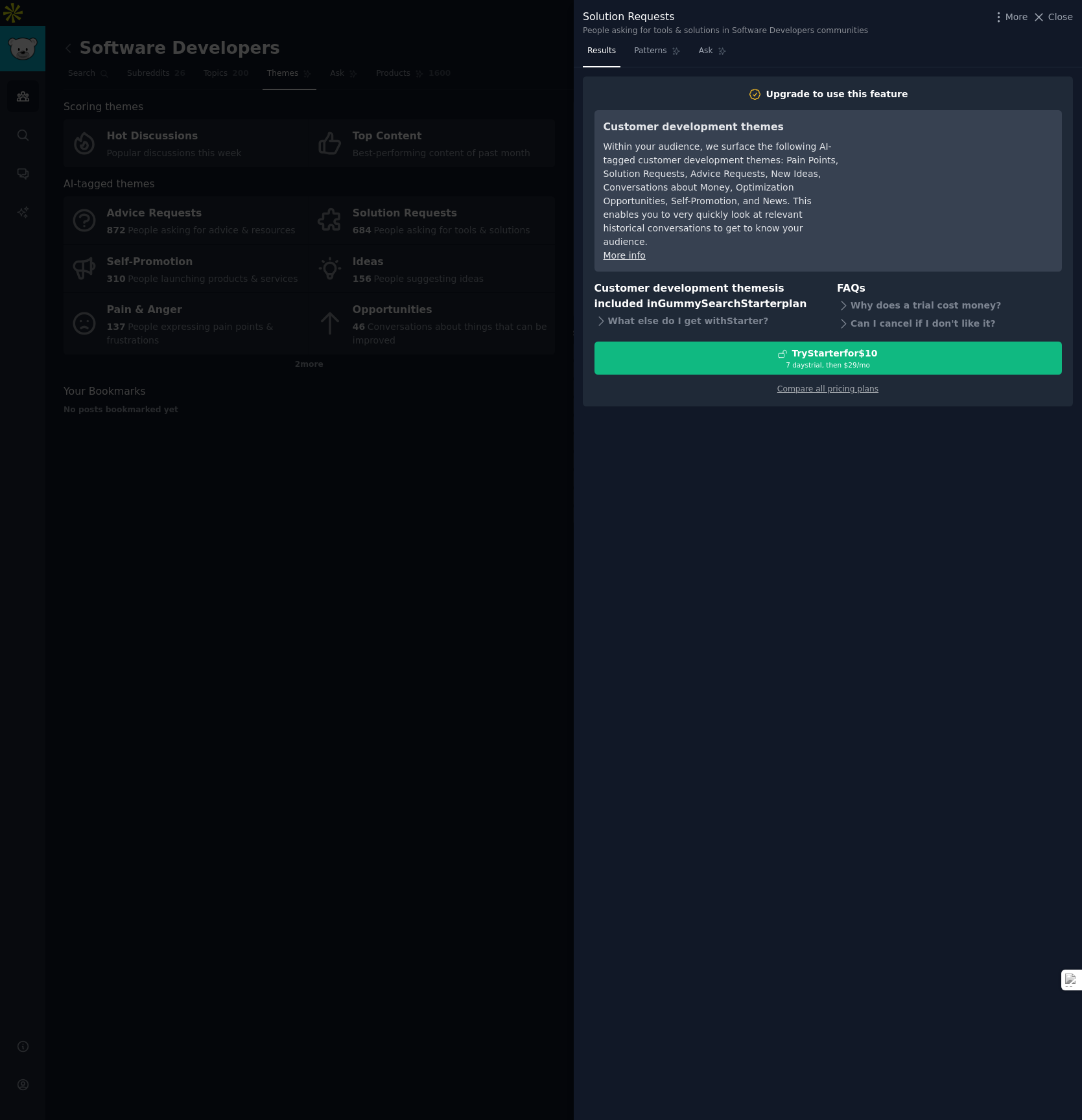
drag, startPoint x: 1037, startPoint y: 19, endPoint x: 731, endPoint y: 59, distance: 308.6
click at [731, 59] on div "Solution Requests People asking for tools & solutions in Software Developers co…" at bounding box center [828, 560] width 508 height 1120
click at [654, 50] on span "Patterns" at bounding box center [650, 52] width 32 height 12
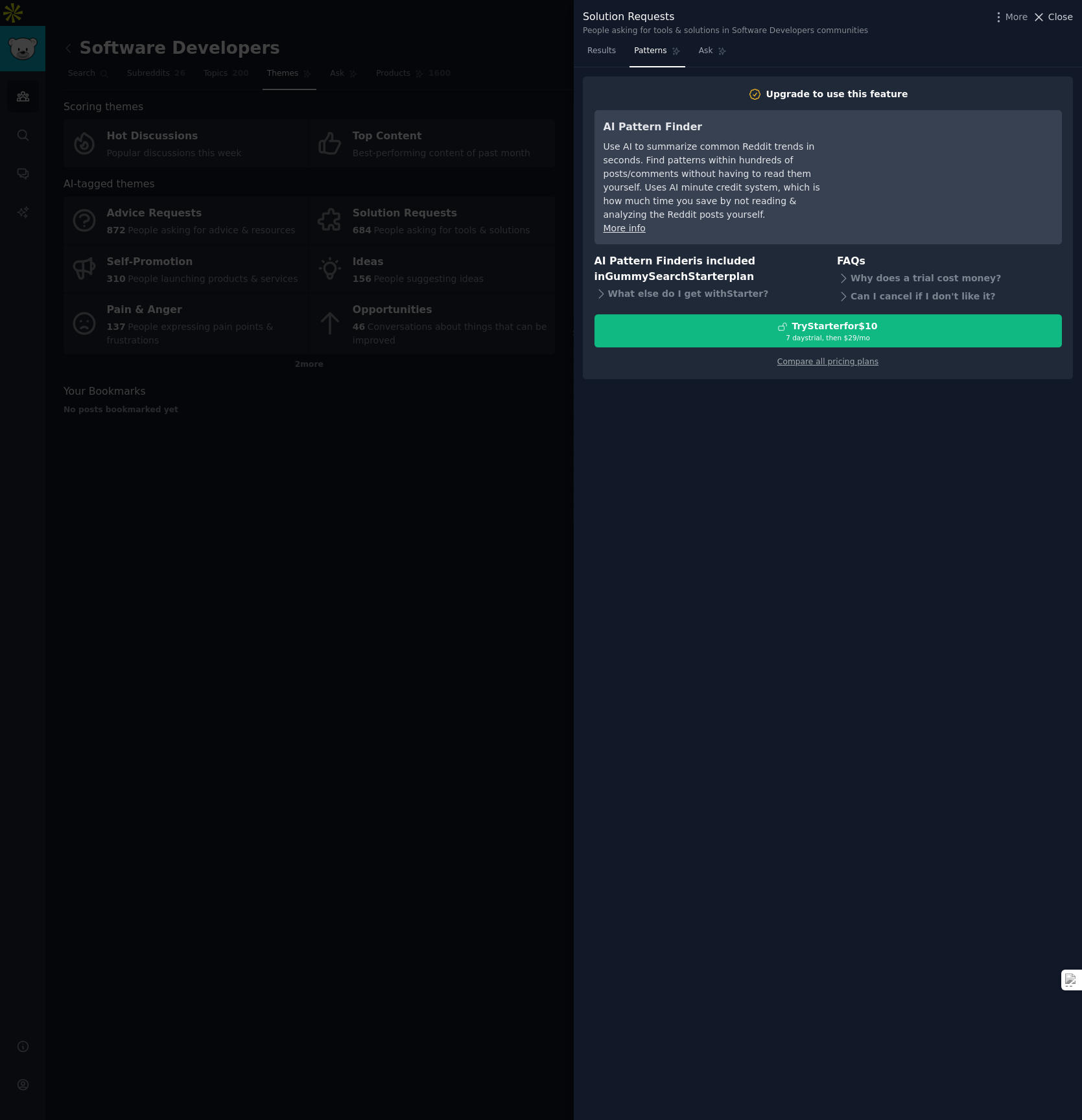
click at [1038, 18] on icon at bounding box center [1039, 18] width 14 height 14
